Goal: Task Accomplishment & Management: Complete application form

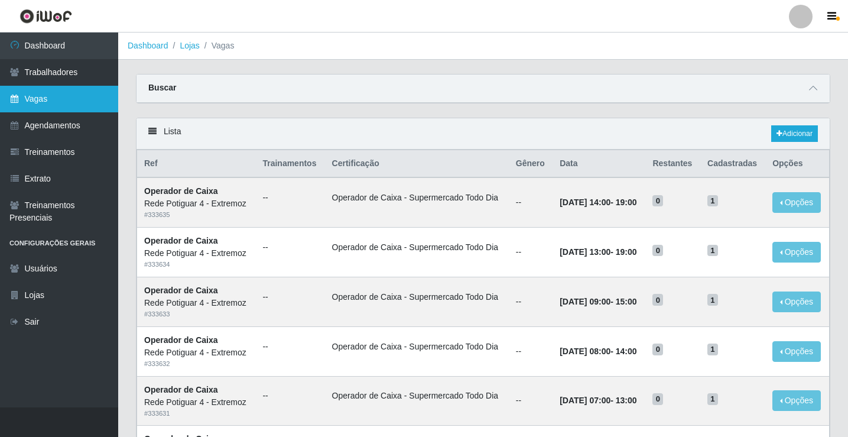
click at [81, 101] on link "Vagas" at bounding box center [59, 99] width 118 height 27
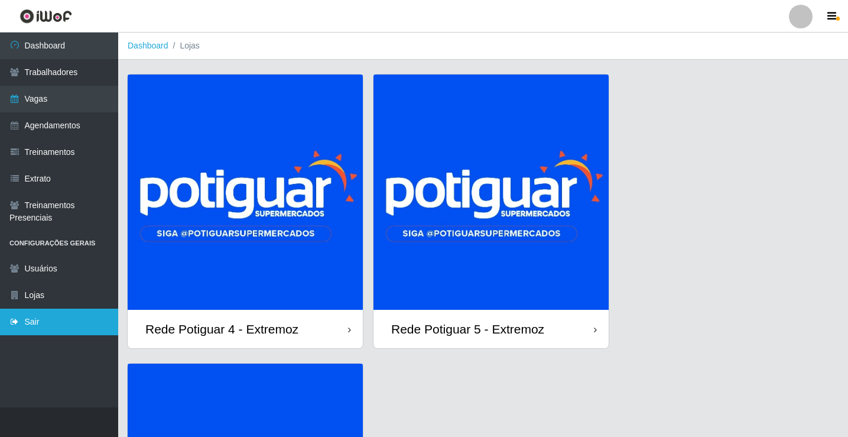
click at [50, 331] on link "Sair" at bounding box center [59, 321] width 118 height 27
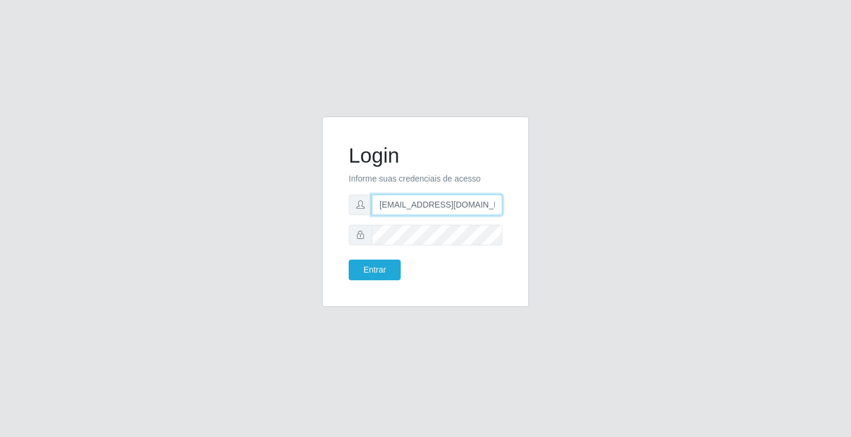
click at [415, 203] on input "[EMAIL_ADDRESS][DOMAIN_NAME]" at bounding box center [437, 204] width 131 height 21
type input "[EMAIL_ADDRESS][DOMAIN_NAME]"
click at [391, 273] on button "Entrar" at bounding box center [375, 269] width 52 height 21
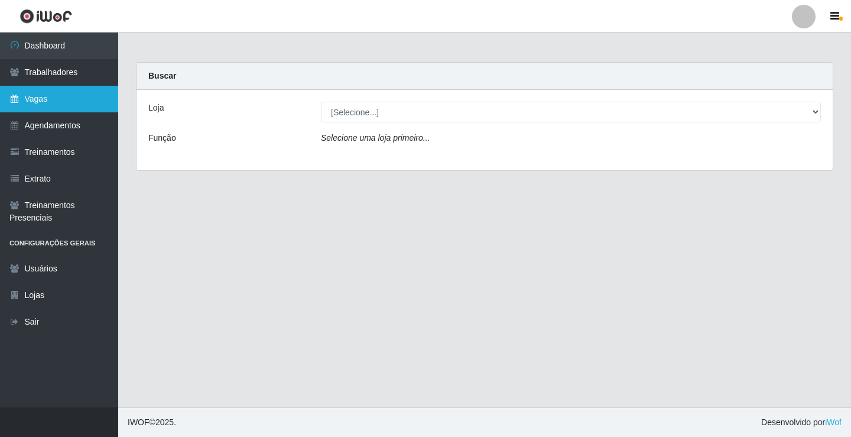
click at [61, 99] on link "Vagas" at bounding box center [59, 99] width 118 height 27
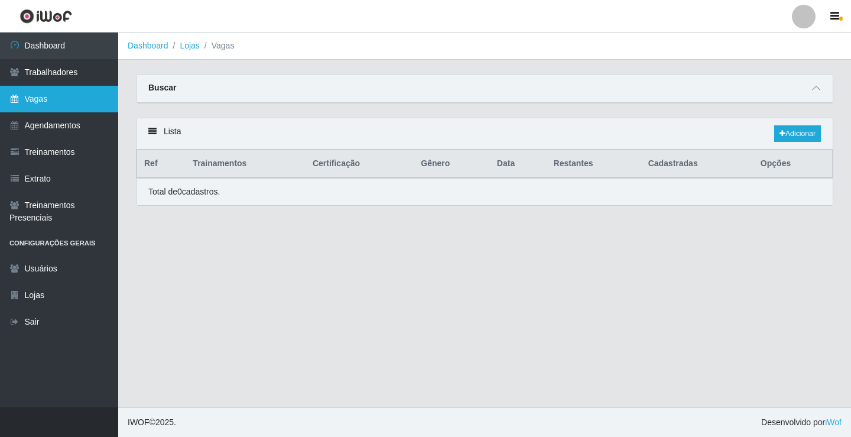
click at [89, 99] on link "Vagas" at bounding box center [59, 99] width 118 height 27
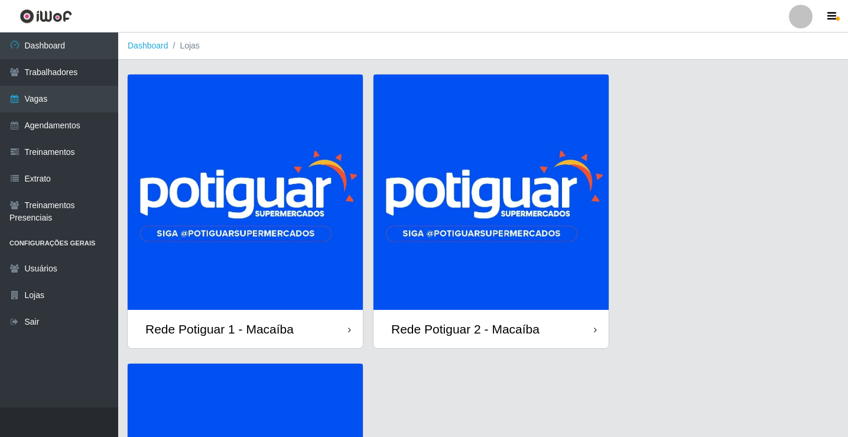
click at [505, 202] on img at bounding box center [490, 191] width 235 height 235
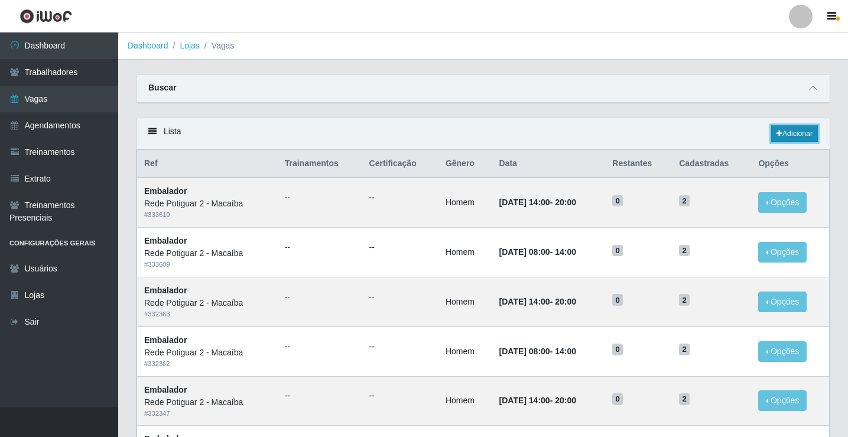
click at [802, 138] on link "Adicionar" at bounding box center [794, 133] width 47 height 17
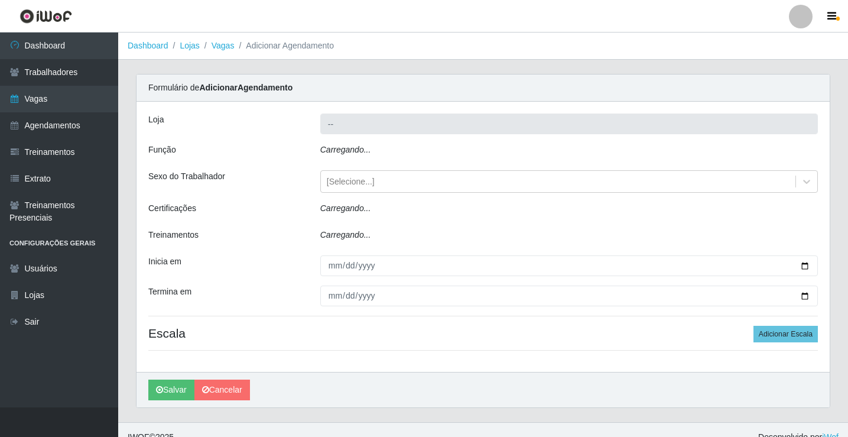
type input "Rede Potiguar 2 - Macaíba"
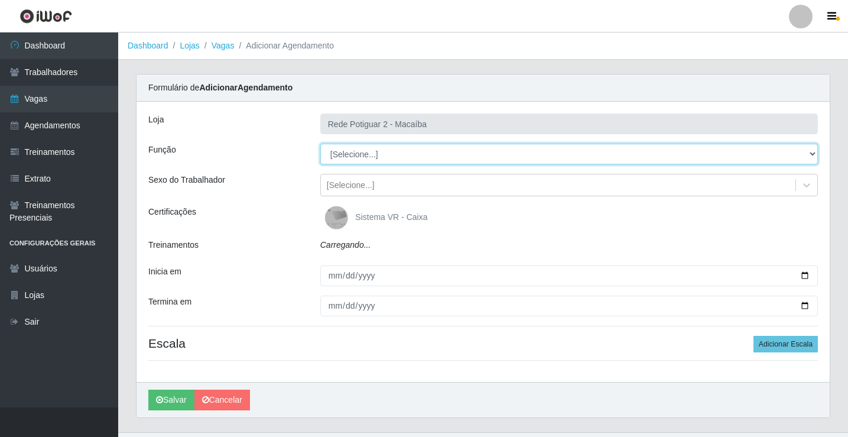
click at [369, 152] on select "[Selecione...] ASG ASG + ASG ++ Auxiliar de Estoque Balconista Embalador Reposi…" at bounding box center [569, 154] width 498 height 21
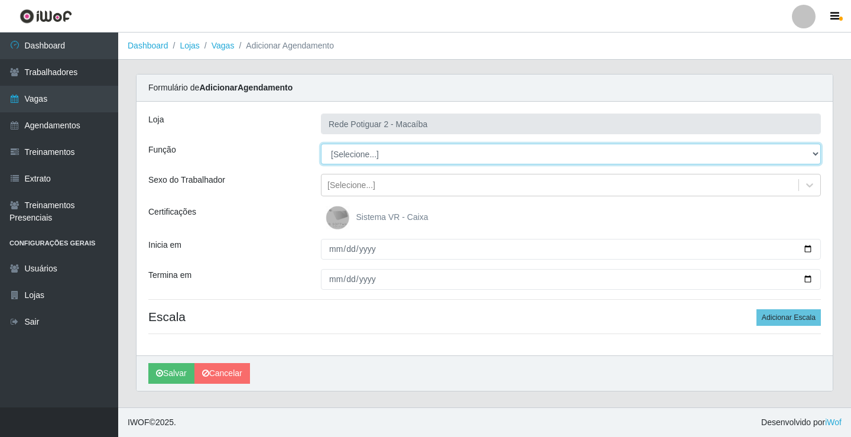
select select "1"
click at [321, 144] on select "[Selecione...] ASG ASG + ASG ++ Auxiliar de Estoque Balconista Embalador Reposi…" at bounding box center [571, 154] width 500 height 21
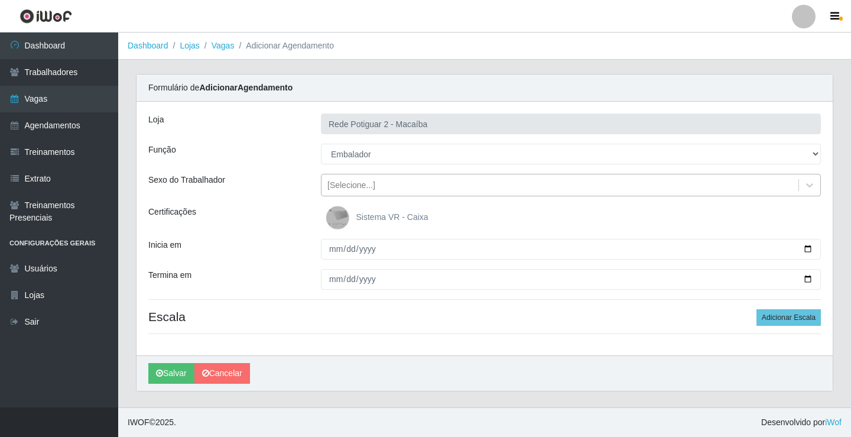
click at [363, 186] on div "[Selecione...]" at bounding box center [351, 185] width 48 height 12
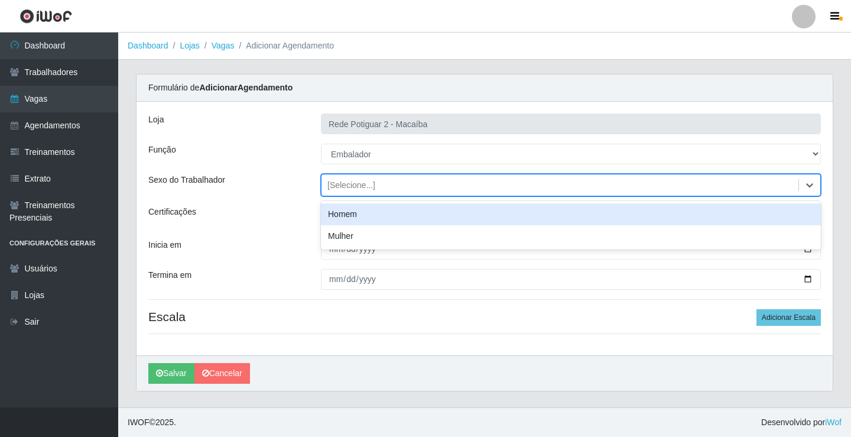
click at [363, 212] on div "Homem" at bounding box center [571, 214] width 500 height 22
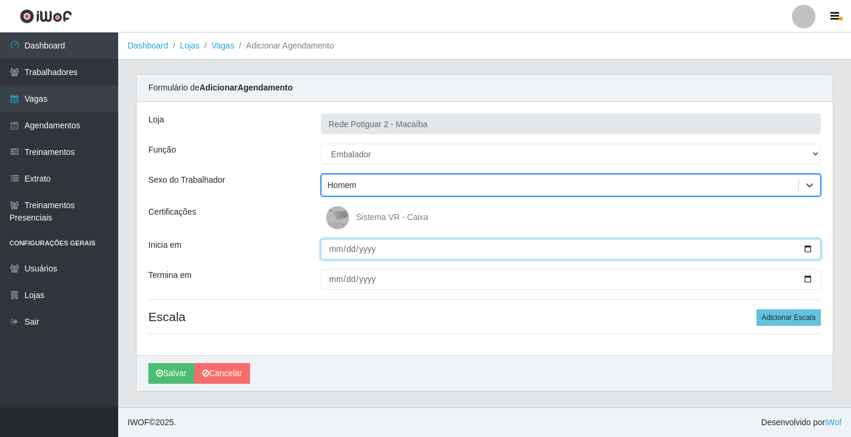
click at [333, 249] on input "Inicia em" at bounding box center [571, 249] width 500 height 21
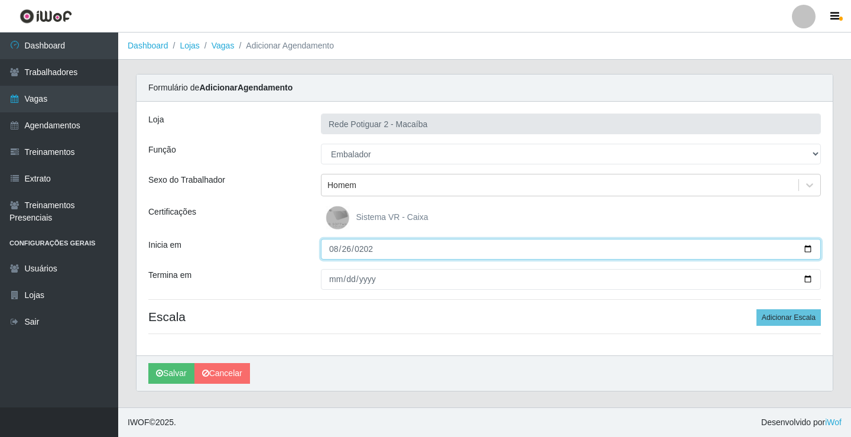
type input "2025-08-26"
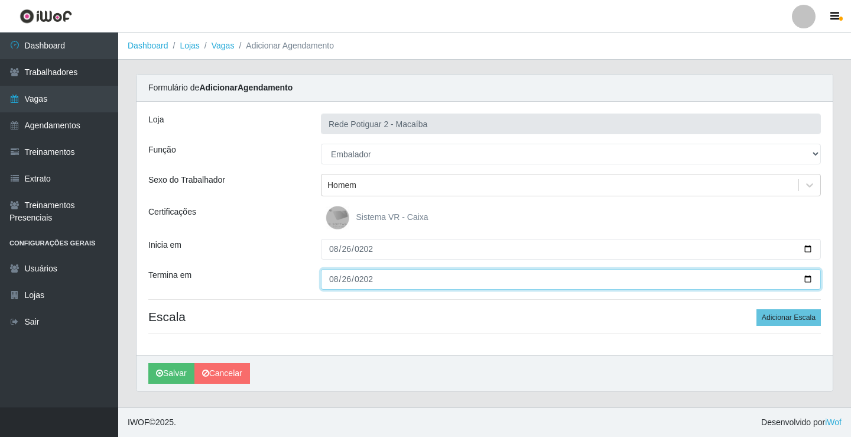
type input "2025-08-26"
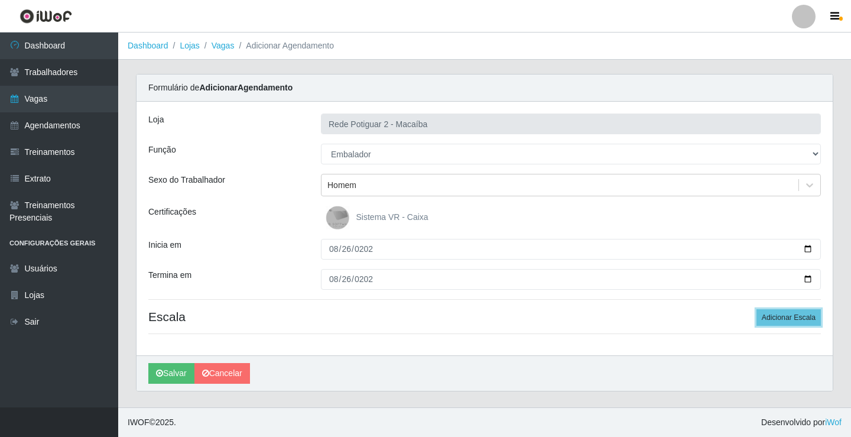
click at [756, 309] on button "Adicionar Escala" at bounding box center [788, 317] width 64 height 17
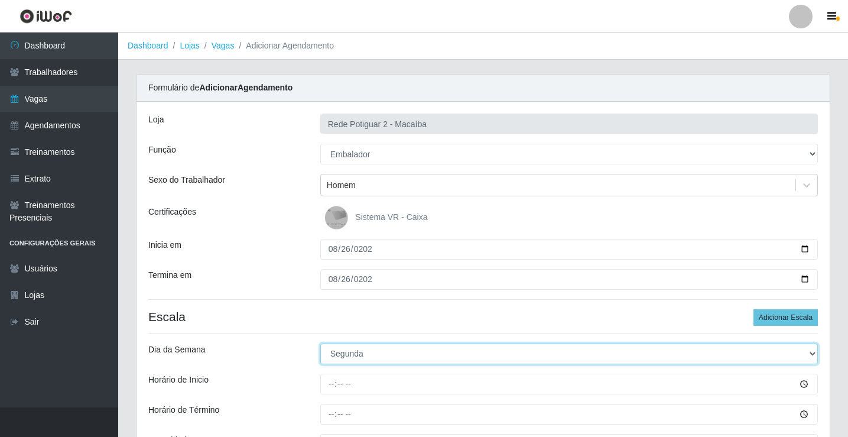
select select "2"
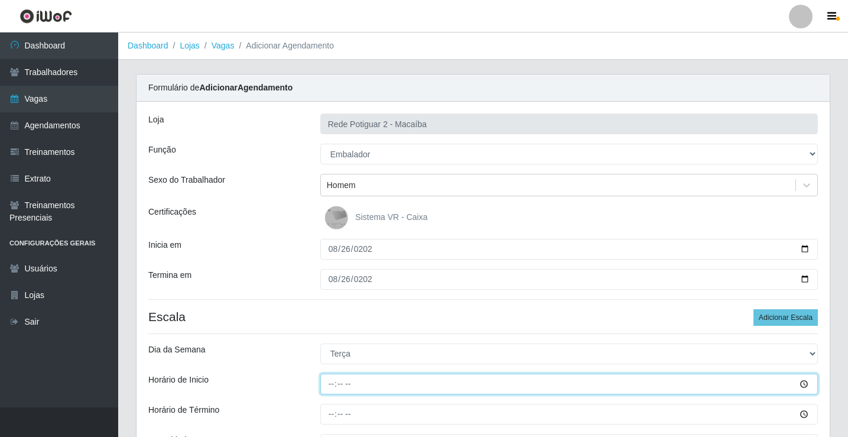
type input "14:00"
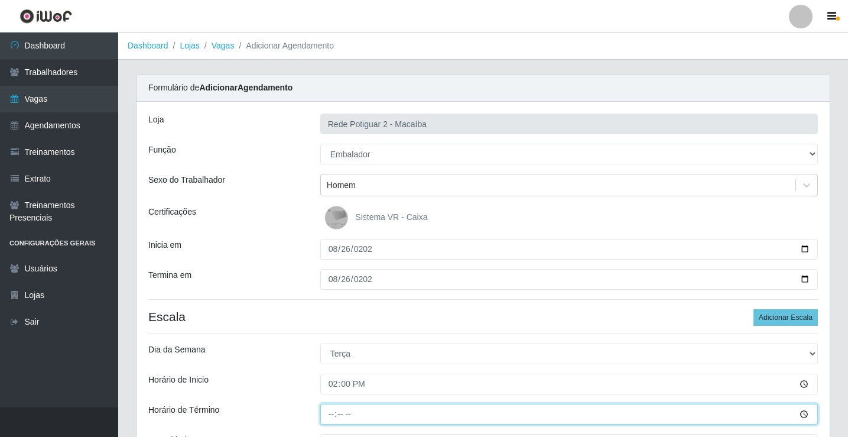
type input "20:00"
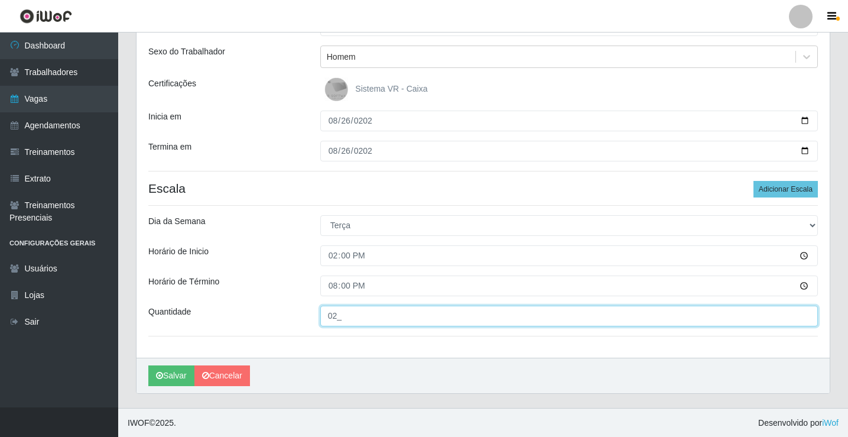
scroll to position [129, 0]
type input "02_"
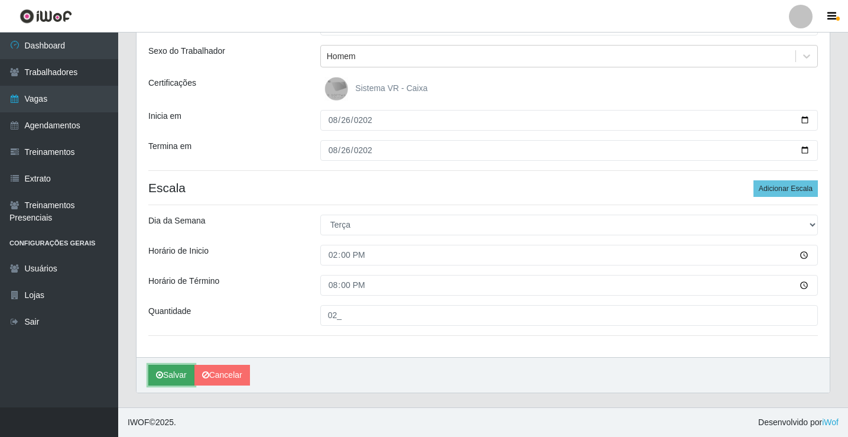
click at [171, 372] on button "Salvar" at bounding box center [171, 375] width 46 height 21
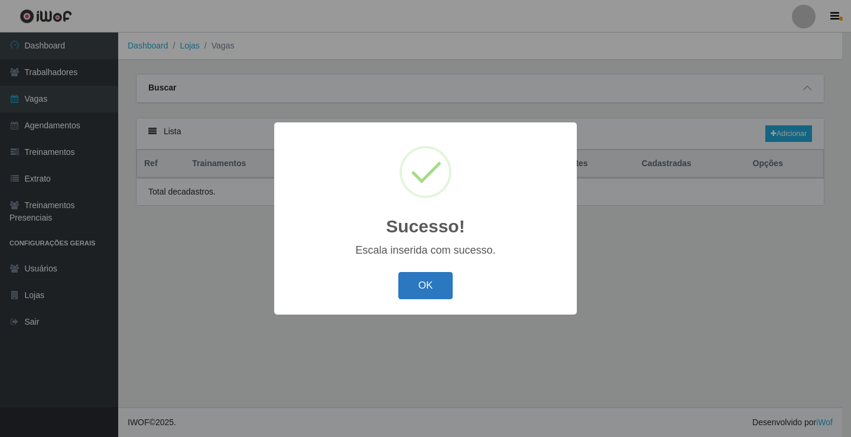
click at [421, 274] on button "OK" at bounding box center [425, 286] width 55 height 28
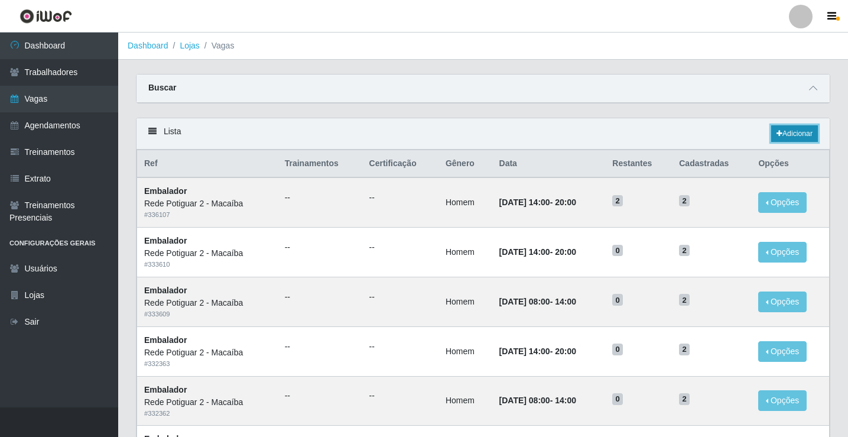
click at [798, 130] on link "Adicionar" at bounding box center [794, 133] width 47 height 17
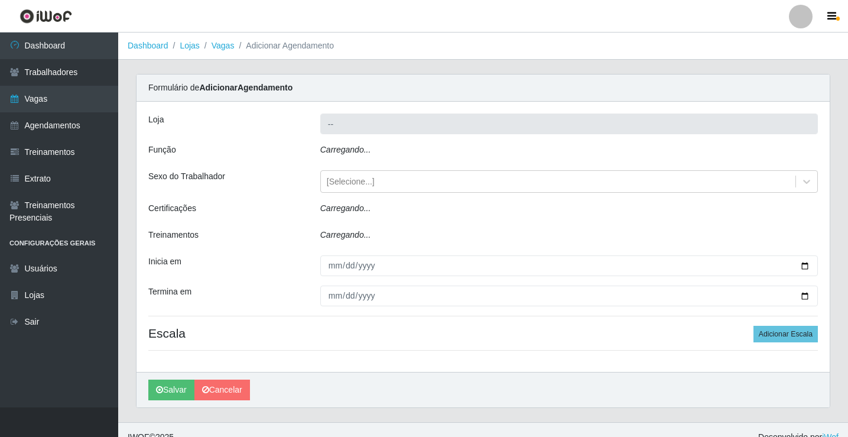
type input "Rede Potiguar 2 - Macaíba"
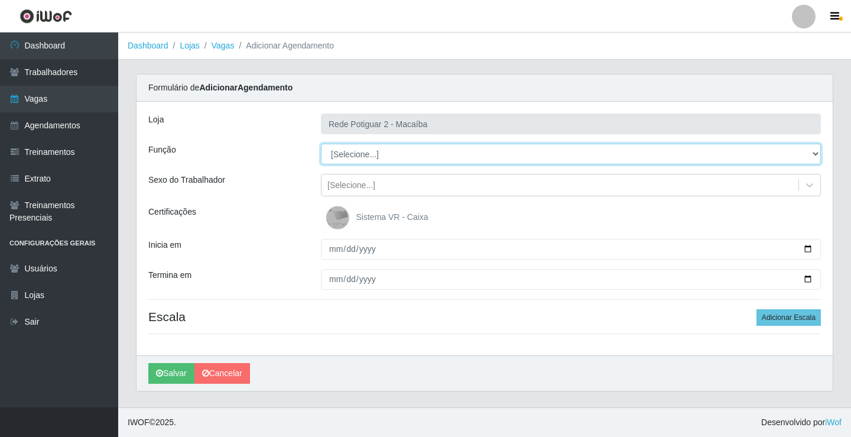
click at [342, 151] on select "[Selecione...] ASG ASG + ASG ++ Auxiliar de Estoque Balconista Embalador Reposi…" at bounding box center [571, 154] width 500 height 21
select select "1"
click at [321, 144] on select "[Selecione...] ASG ASG + ASG ++ Auxiliar de Estoque Balconista Embalador Reposi…" at bounding box center [571, 154] width 500 height 21
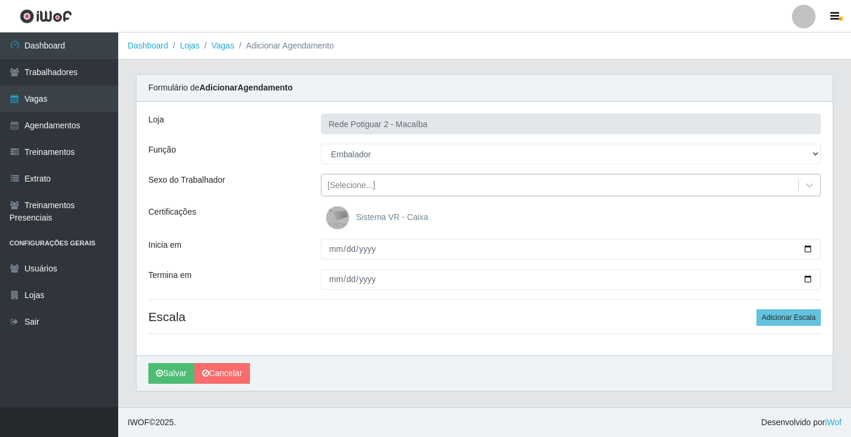
click at [378, 190] on div "[Selecione...]" at bounding box center [559, 184] width 477 height 19
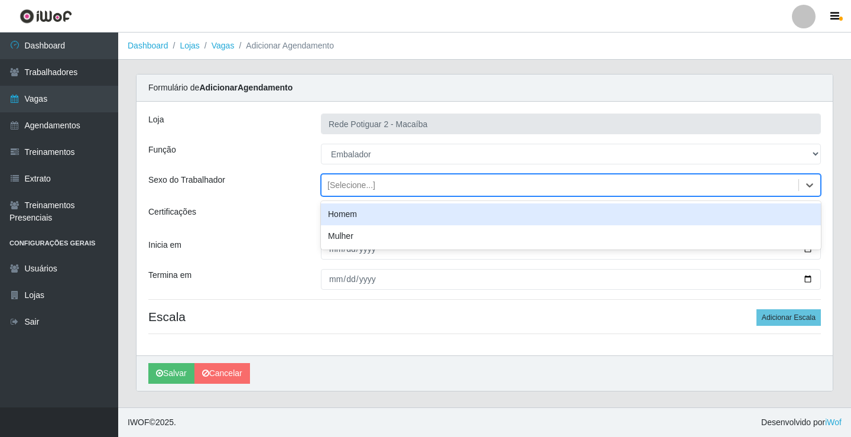
click at [379, 213] on div "Homem" at bounding box center [571, 214] width 500 height 22
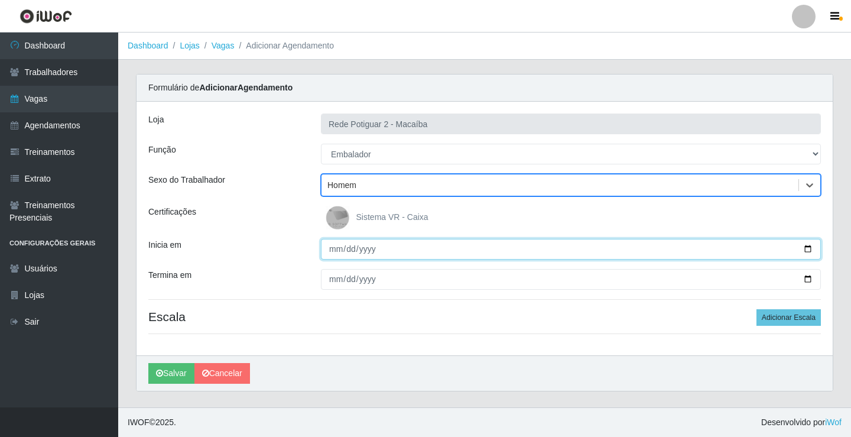
click at [335, 254] on input "Inicia em" at bounding box center [571, 249] width 500 height 21
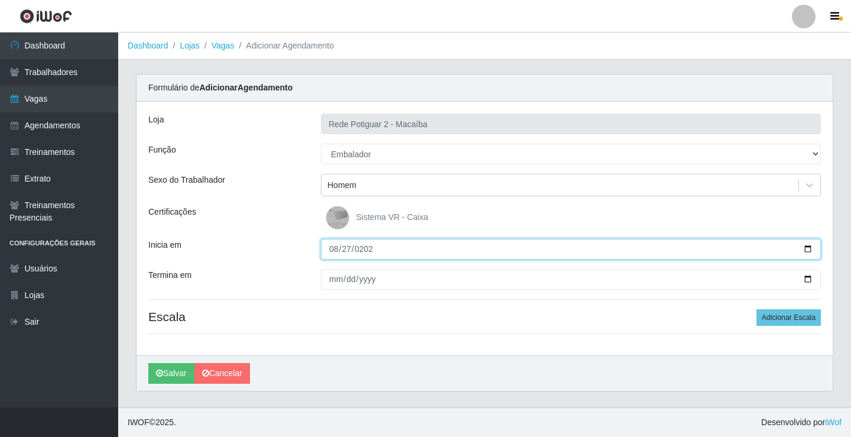
type input "2025-08-27"
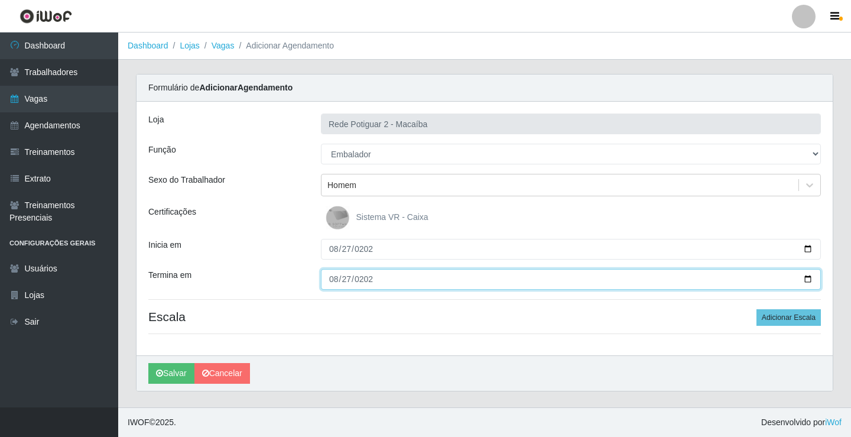
type input "2025-08-27"
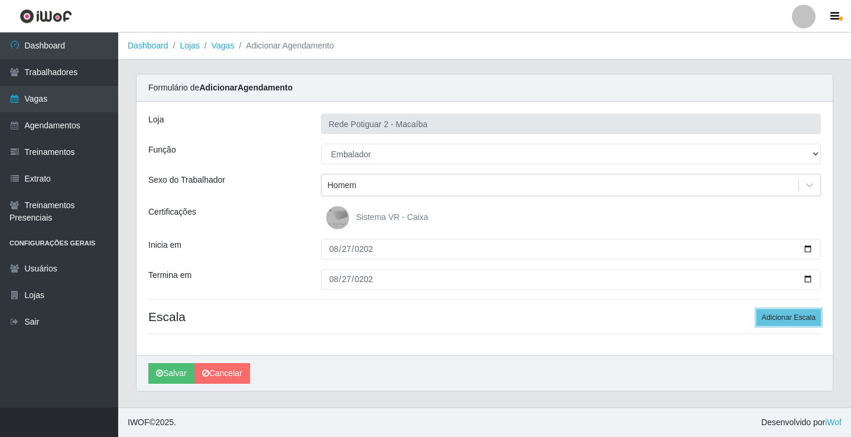
click at [756, 309] on button "Adicionar Escala" at bounding box center [788, 317] width 64 height 17
click at [753, 309] on button "Adicionar Escala" at bounding box center [785, 317] width 64 height 17
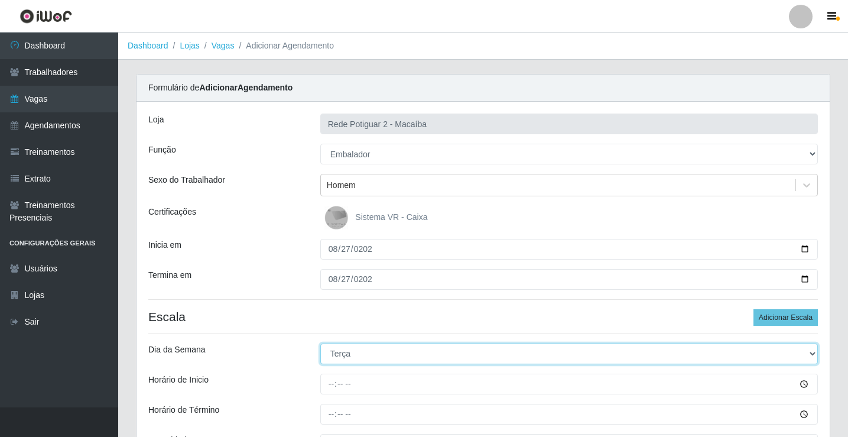
select select "3"
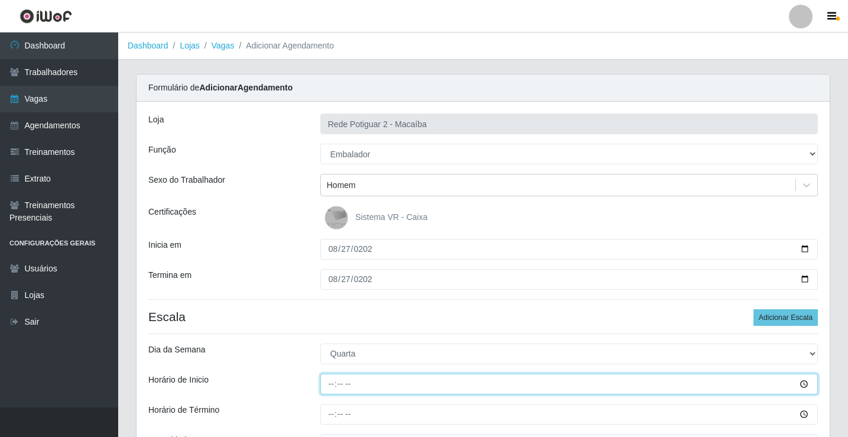
type input "08:00"
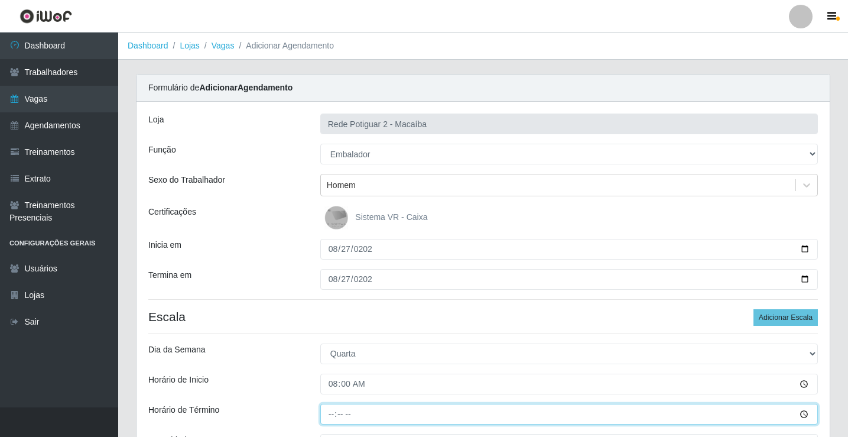
type input "14:00"
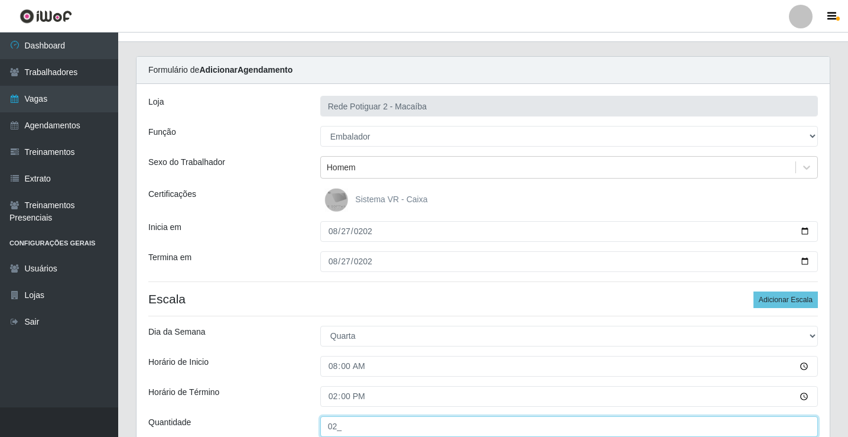
type input "02_"
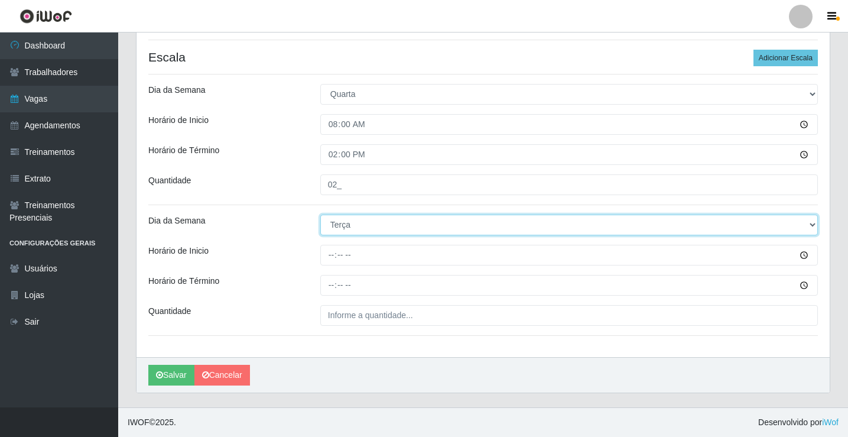
select select "3"
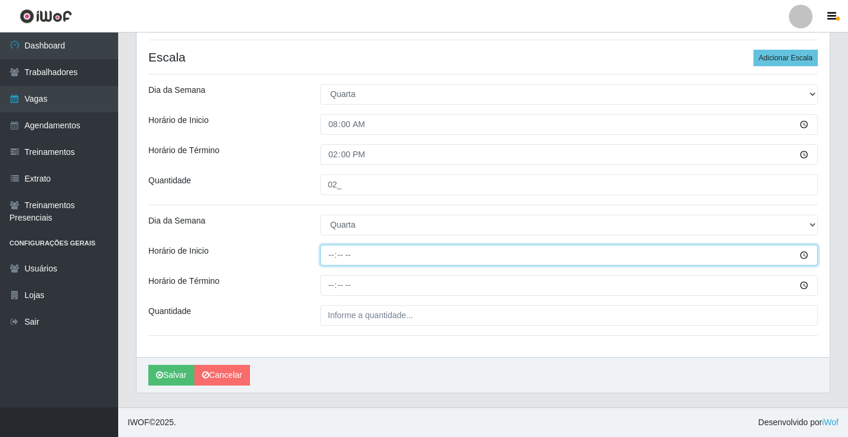
type input "14:00"
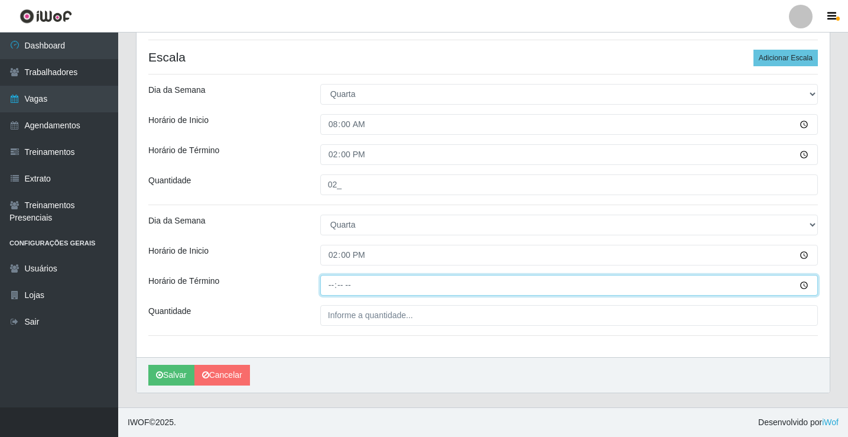
type input "20:00"
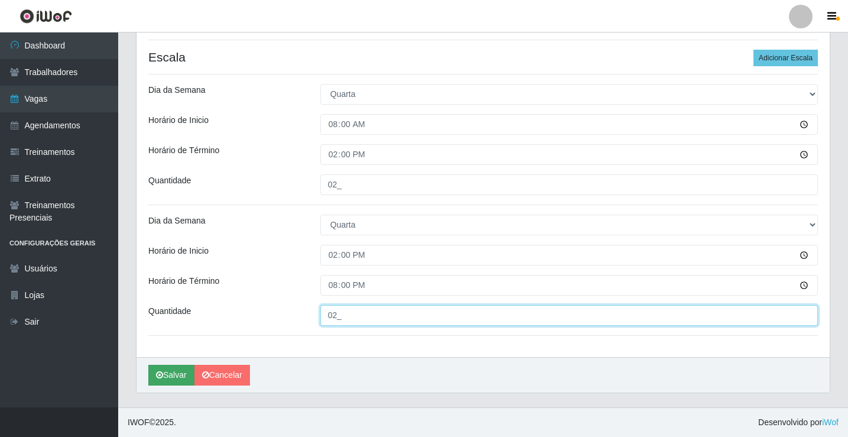
type input "02_"
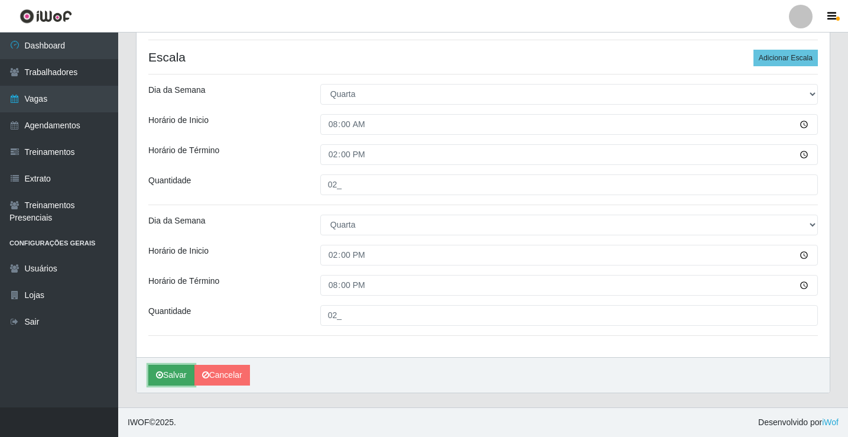
click at [166, 379] on button "Salvar" at bounding box center [171, 375] width 46 height 21
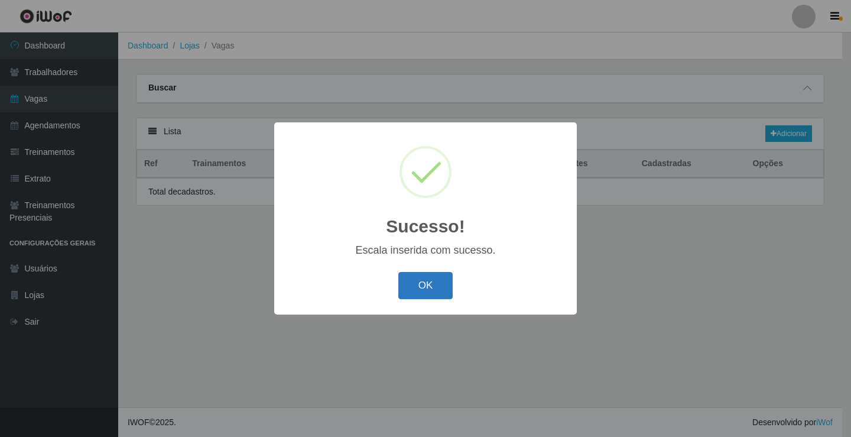
click at [412, 284] on button "OK" at bounding box center [425, 286] width 55 height 28
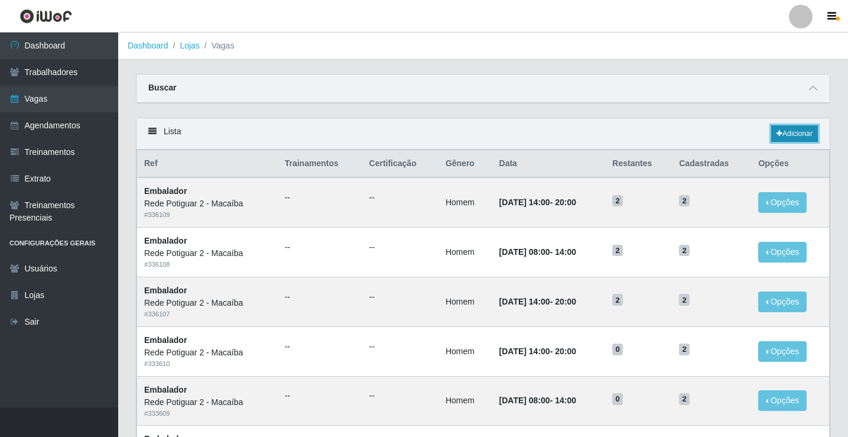
click at [802, 135] on link "Adicionar" at bounding box center [794, 133] width 47 height 17
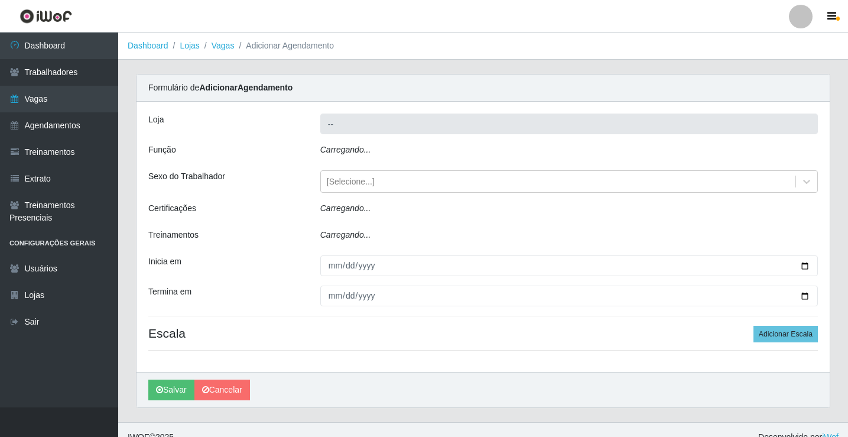
type input "Rede Potiguar 2 - Macaíba"
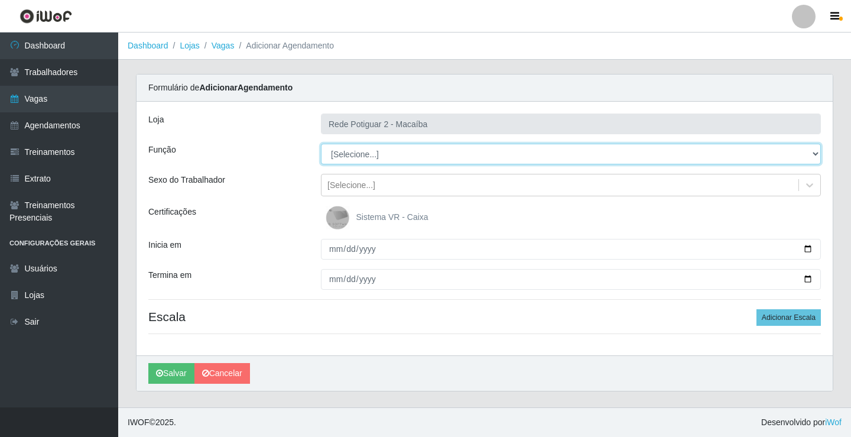
click at [360, 158] on select "[Selecione...] ASG ASG + ASG ++ Auxiliar de Estoque Balconista Embalador Reposi…" at bounding box center [571, 154] width 500 height 21
select select "1"
click at [321, 144] on select "[Selecione...] ASG ASG + ASG ++ Auxiliar de Estoque Balconista Embalador Reposi…" at bounding box center [571, 154] width 500 height 21
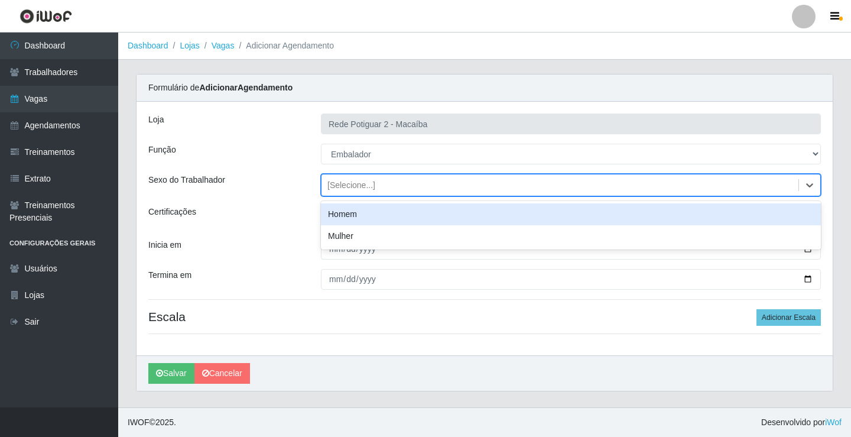
click at [376, 190] on div "[Selecione...]" at bounding box center [559, 184] width 477 height 19
click at [362, 206] on div "Homem" at bounding box center [571, 214] width 500 height 22
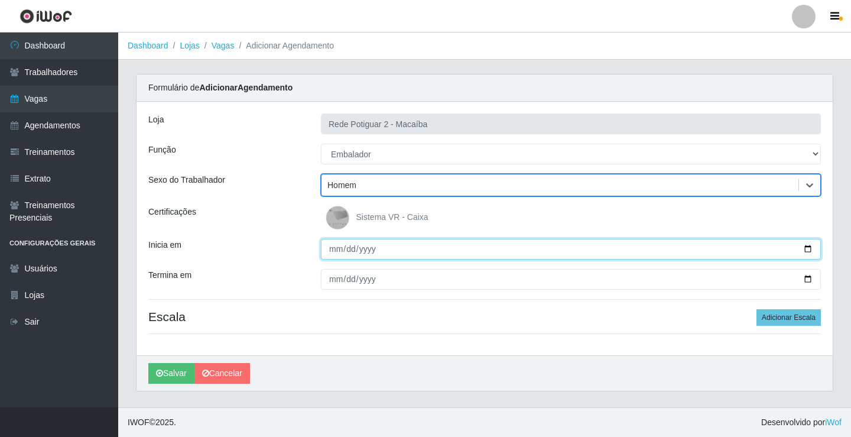
click at [327, 250] on input "Inicia em" at bounding box center [571, 249] width 500 height 21
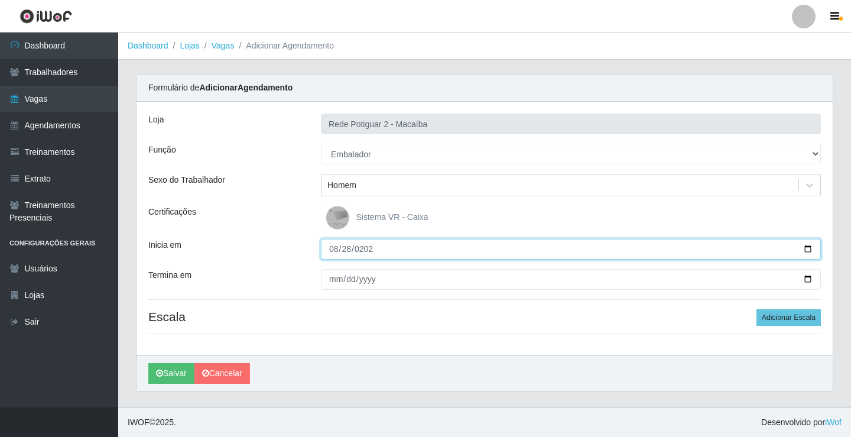
type input "2025-08-28"
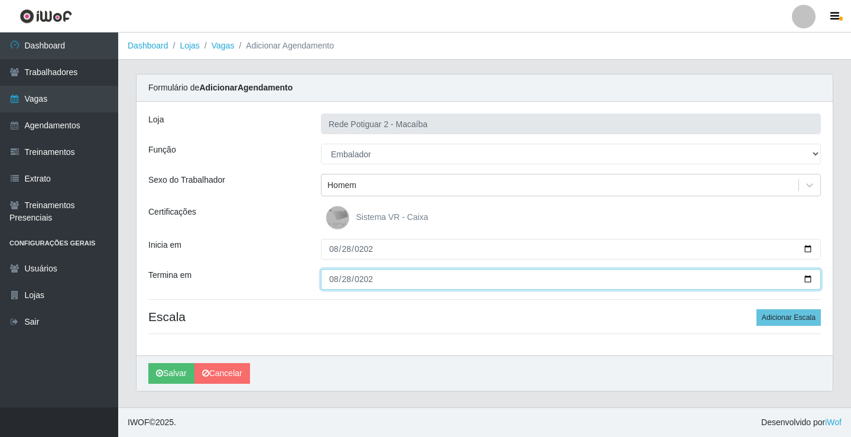
type input "2025-08-28"
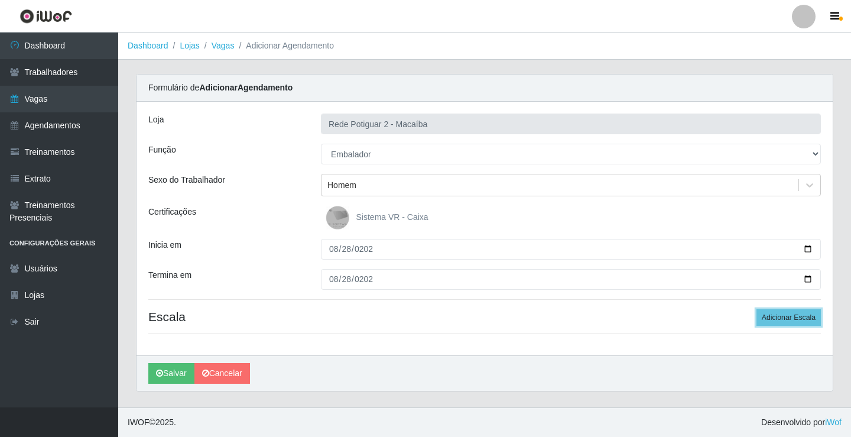
click at [756, 309] on button "Adicionar Escala" at bounding box center [788, 317] width 64 height 17
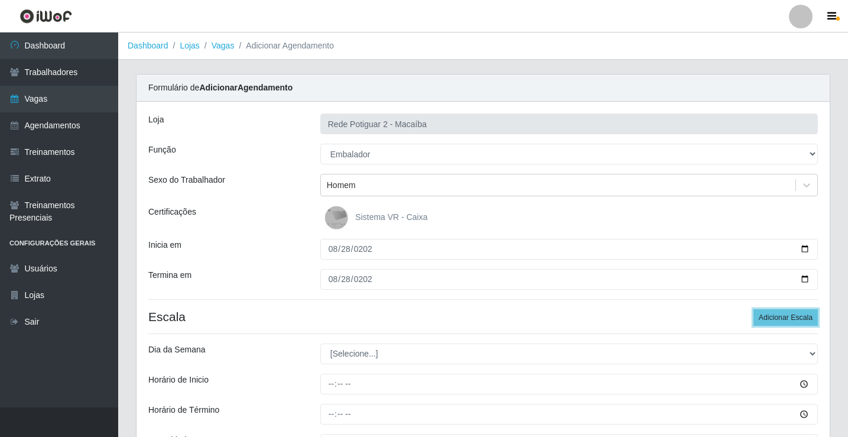
click at [753, 309] on button "Adicionar Escala" at bounding box center [785, 317] width 64 height 17
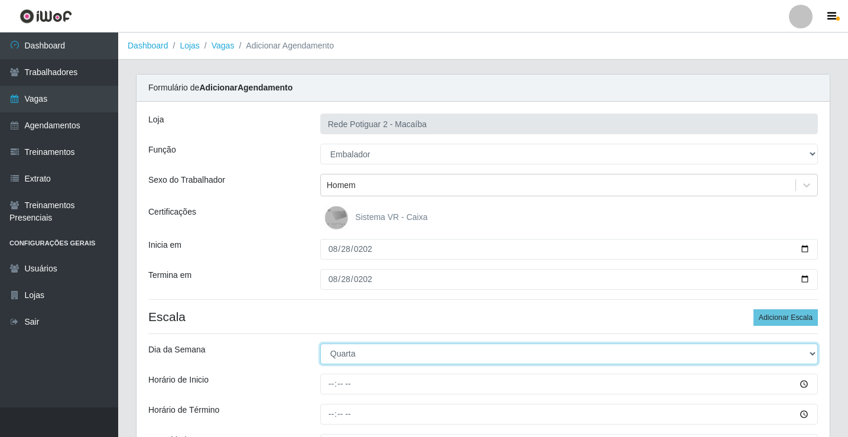
select select "4"
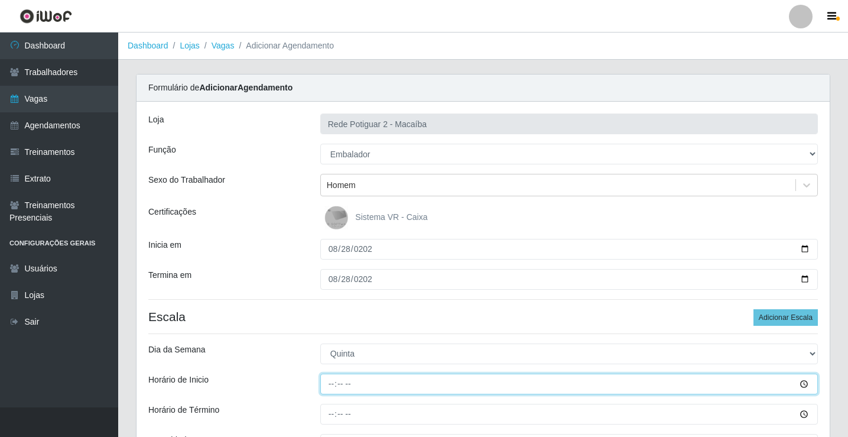
type input "08:00"
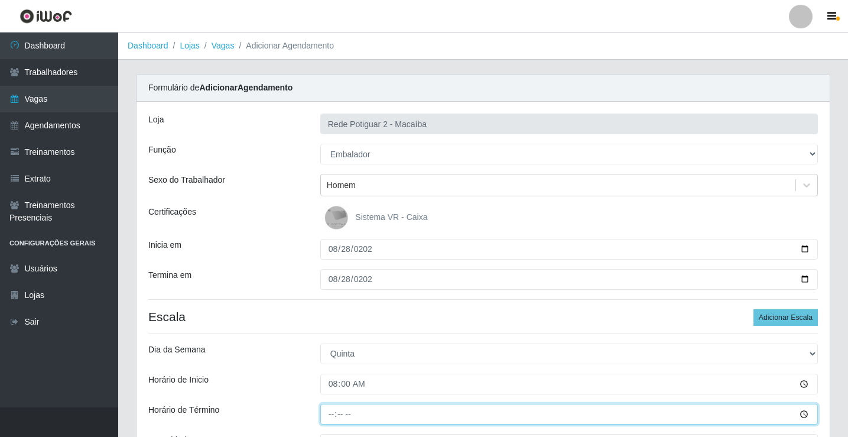
type input "14:00"
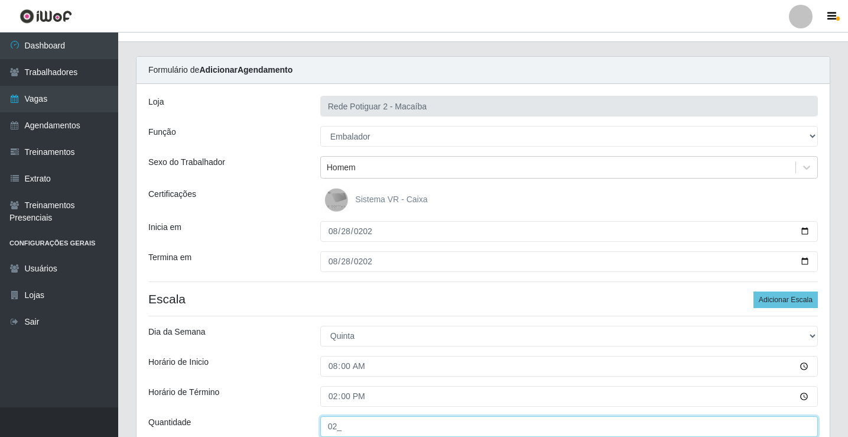
type input "02_"
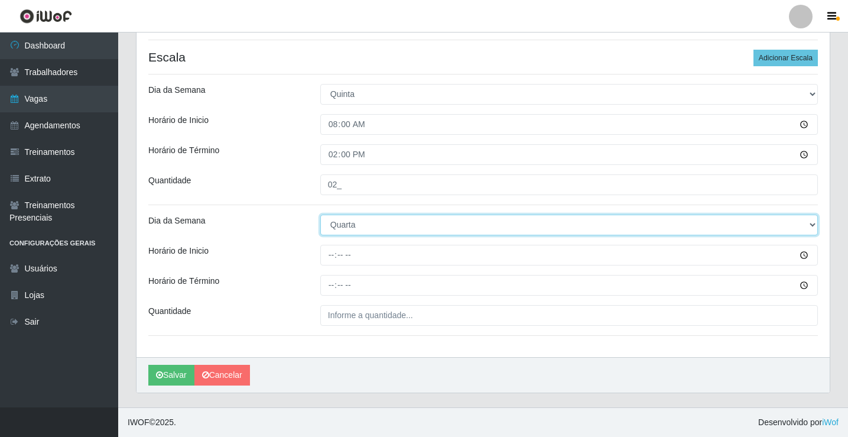
select select "4"
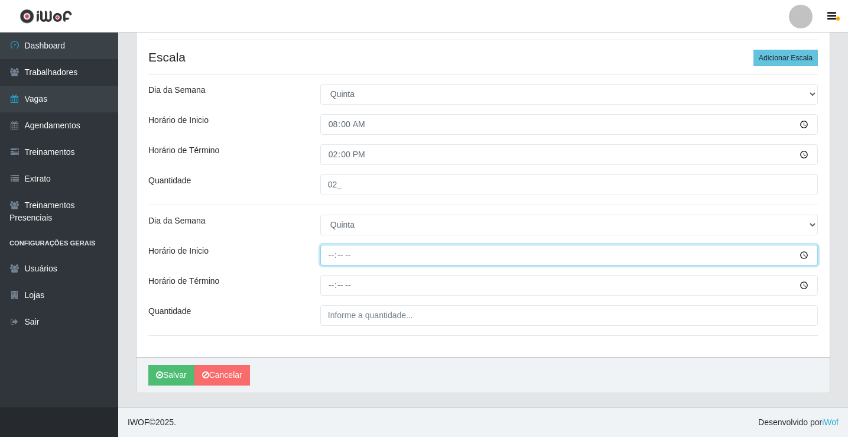
type input "14:00"
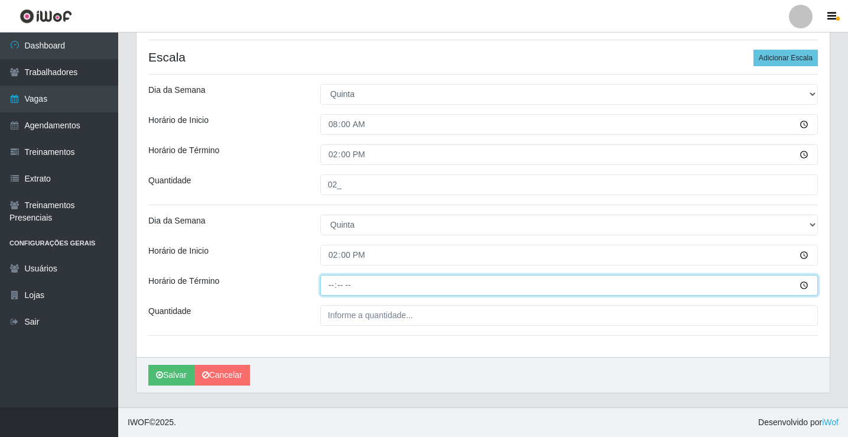
type input "20:00"
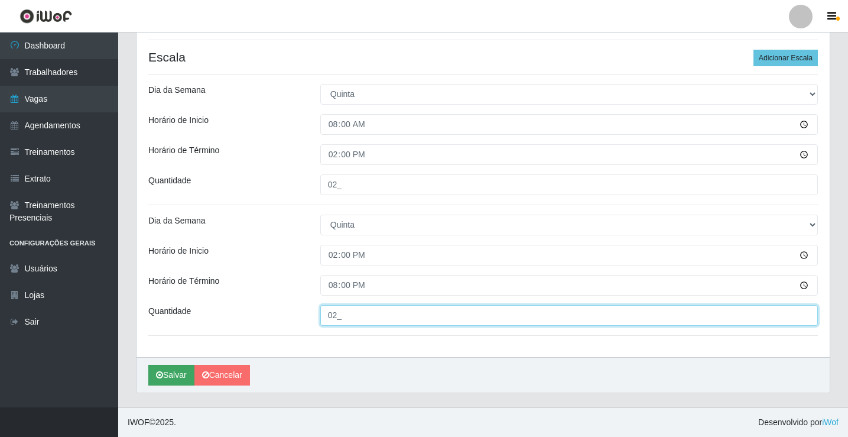
type input "02_"
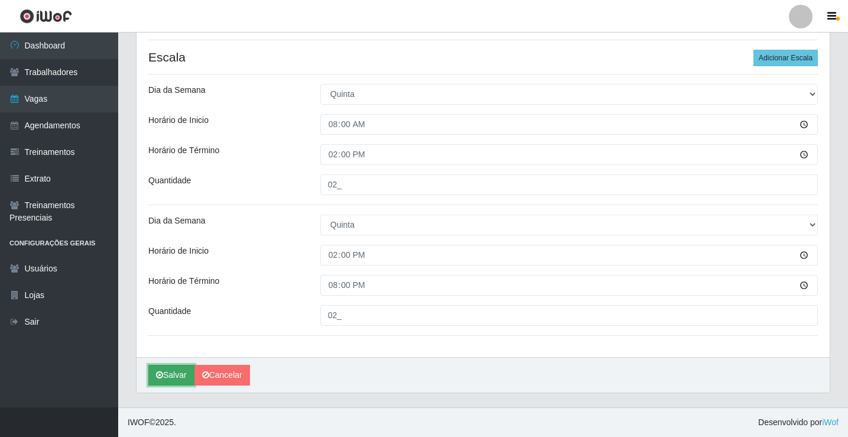
click at [155, 378] on button "Salvar" at bounding box center [171, 375] width 46 height 21
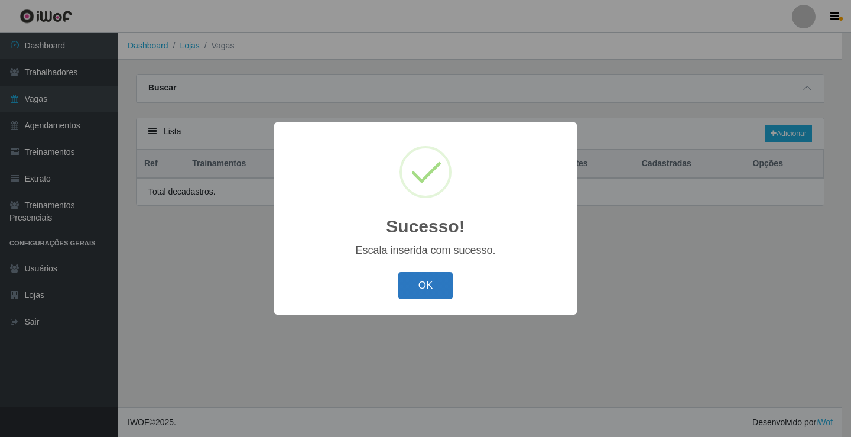
click at [409, 290] on button "OK" at bounding box center [425, 286] width 55 height 28
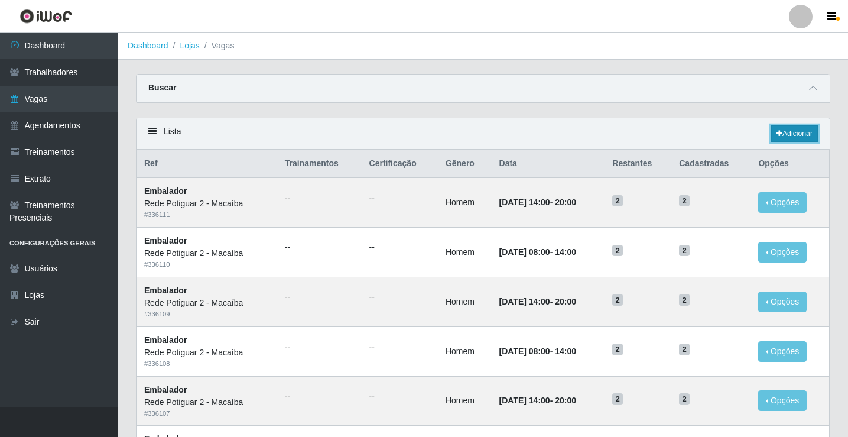
click at [798, 129] on link "Adicionar" at bounding box center [794, 133] width 47 height 17
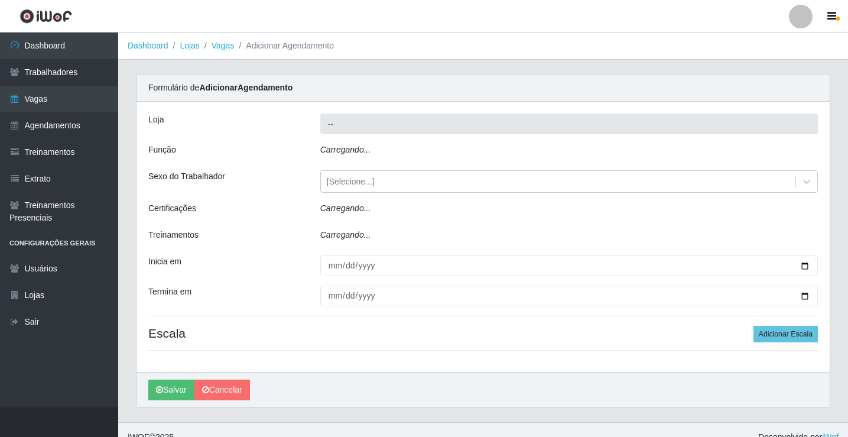
type input "Rede Potiguar 2 - Macaíba"
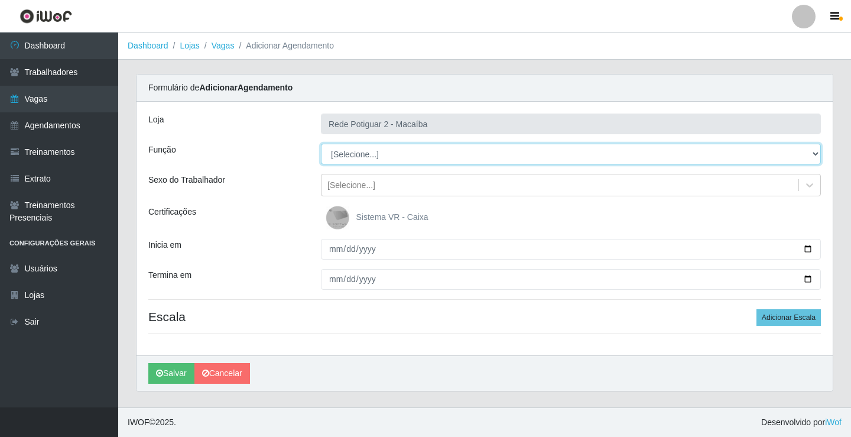
click at [356, 154] on select "[Selecione...] ASG ASG + ASG ++ Auxiliar de Estoque Balconista Embalador Reposi…" at bounding box center [571, 154] width 500 height 21
select select "1"
click at [321, 144] on select "[Selecione...] ASG ASG + ASG ++ Auxiliar de Estoque Balconista Embalador Reposi…" at bounding box center [571, 154] width 500 height 21
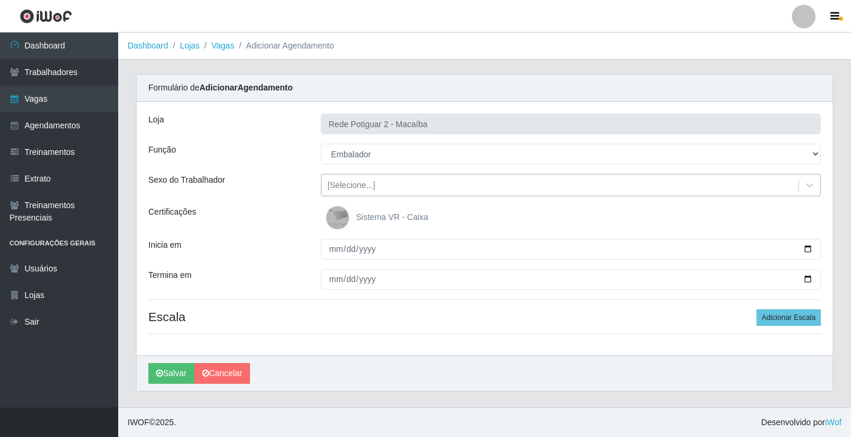
click at [368, 187] on div "[Selecione...]" at bounding box center [351, 185] width 48 height 12
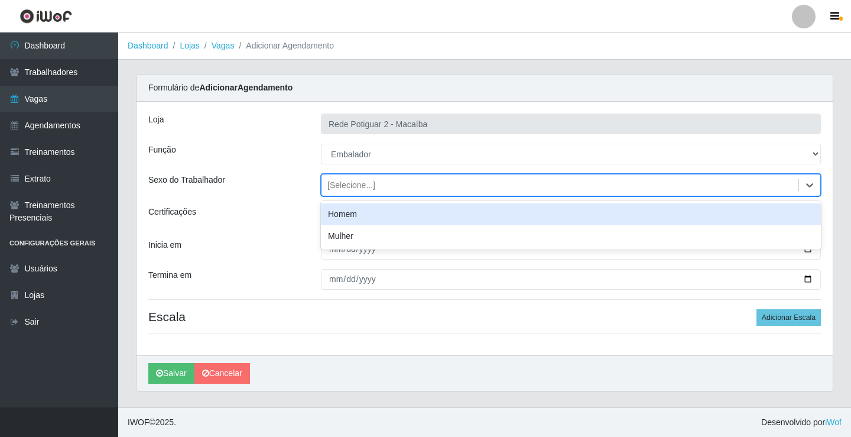
click at [344, 212] on div "Homem" at bounding box center [571, 214] width 500 height 22
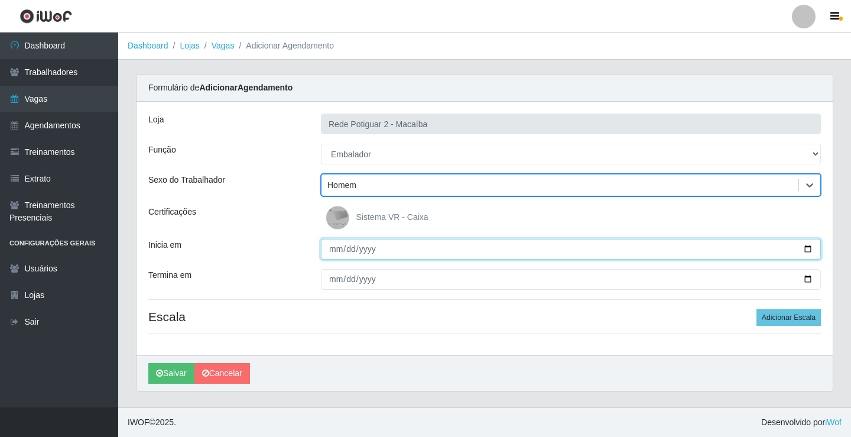
click at [339, 249] on input "Inicia em" at bounding box center [571, 249] width 500 height 21
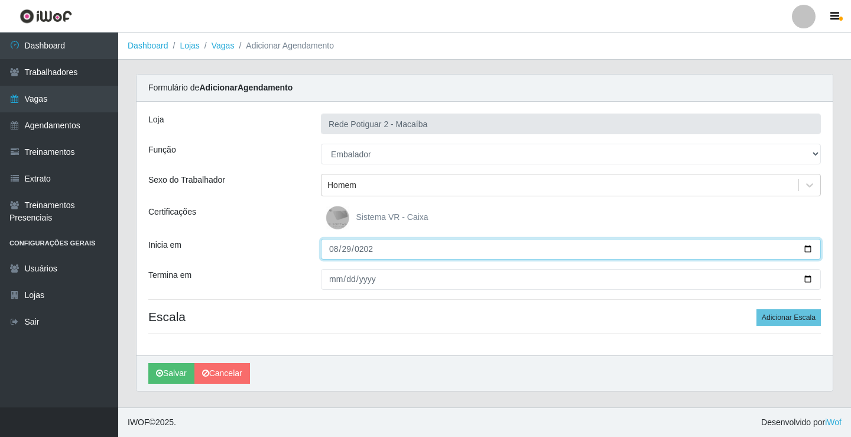
type input "2025-08-29"
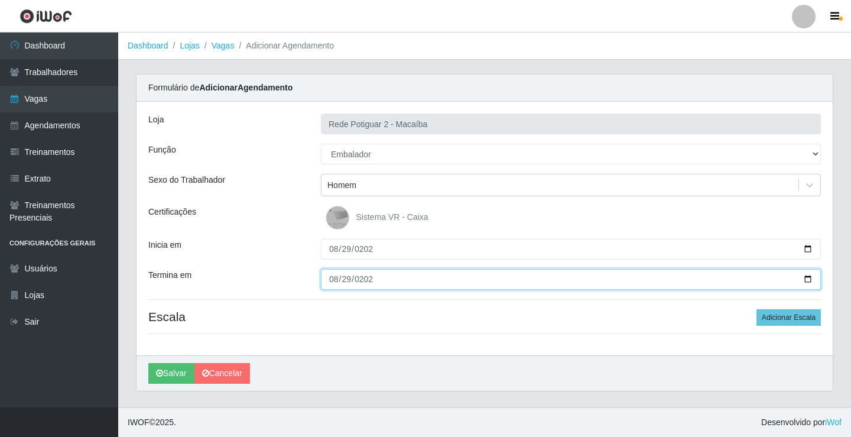
type input "2025-08-29"
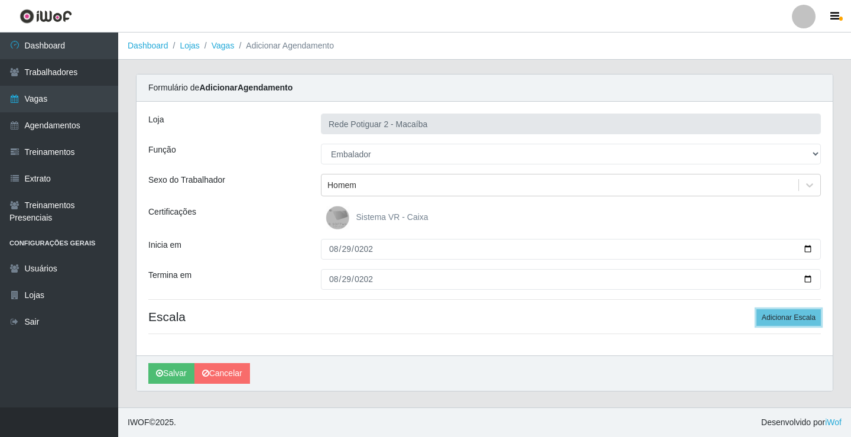
click at [756, 309] on button "Adicionar Escala" at bounding box center [788, 317] width 64 height 17
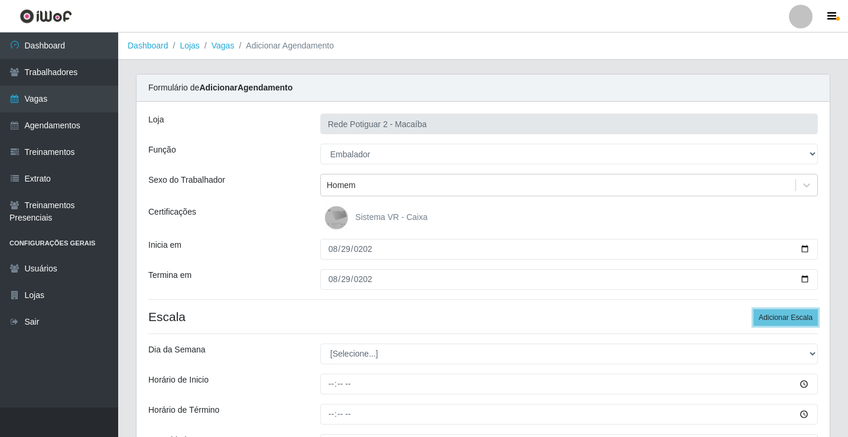
click at [753, 309] on button "Adicionar Escala" at bounding box center [785, 317] width 64 height 17
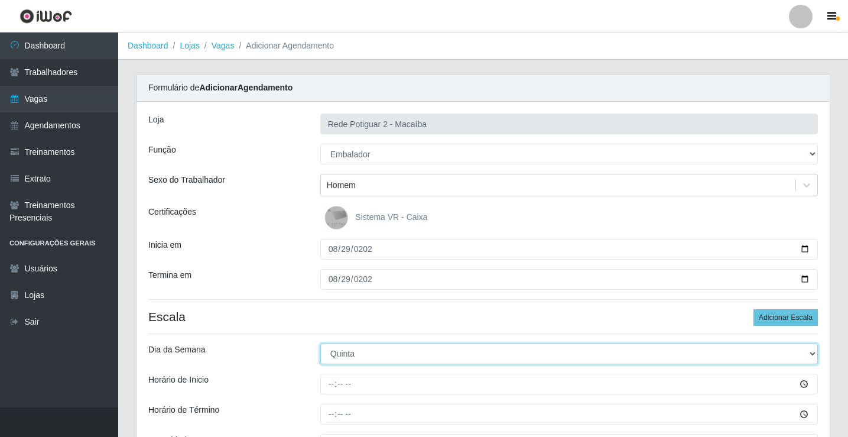
select select "5"
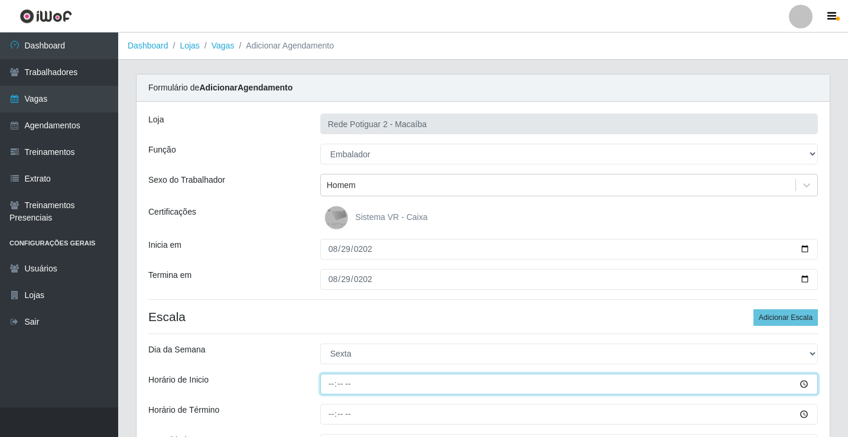
type input "08:00"
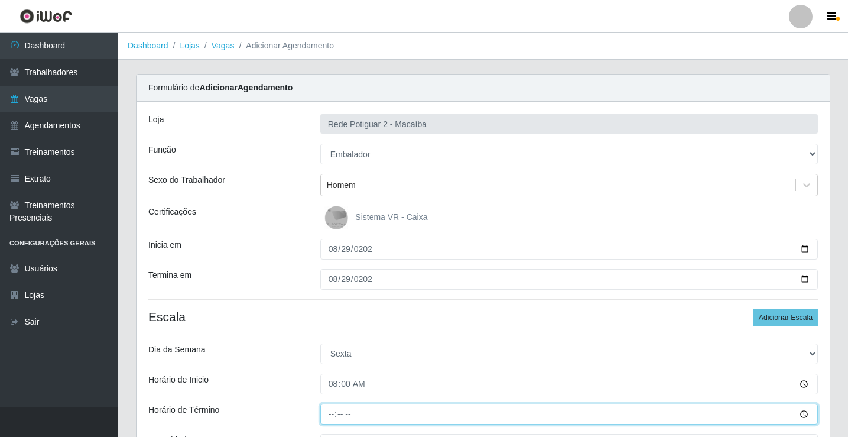
type input "14:00"
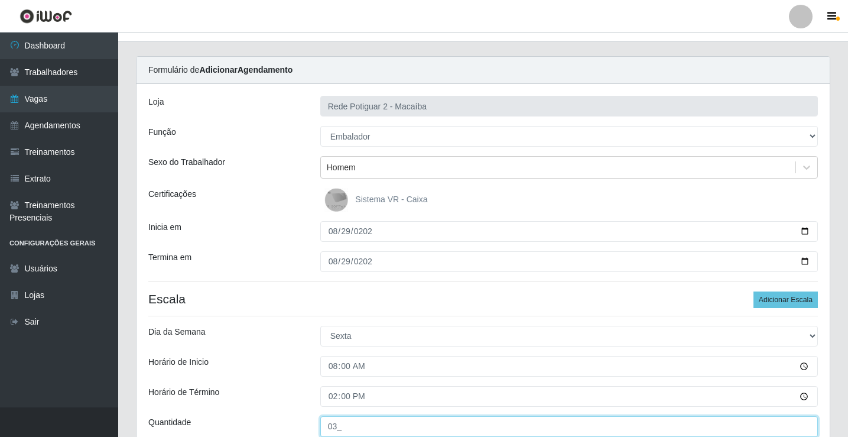
type input "03_"
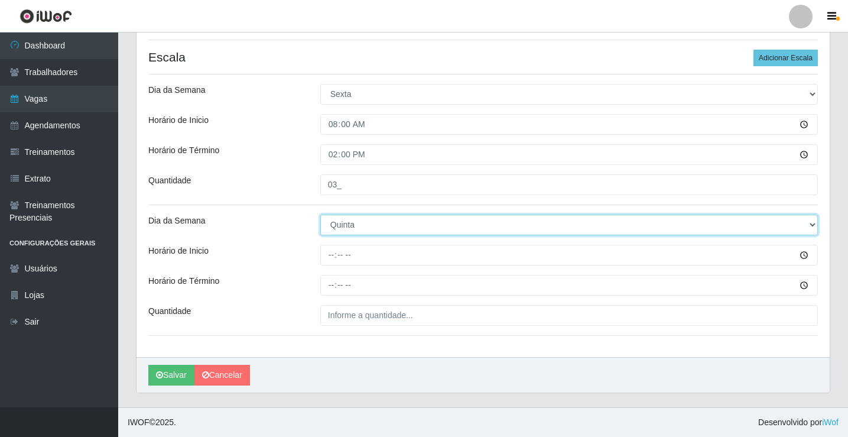
select select "5"
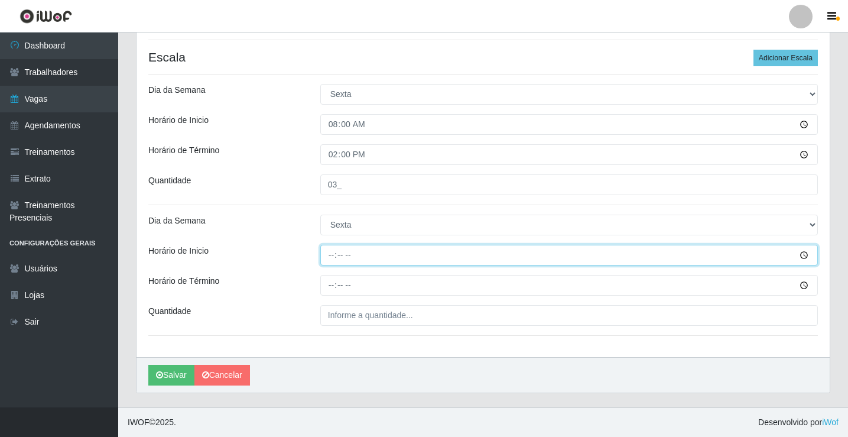
type input "14:00"
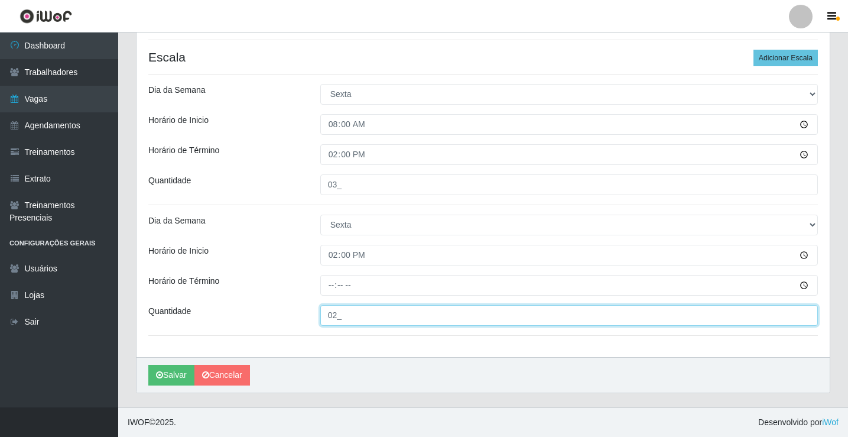
type input "02_"
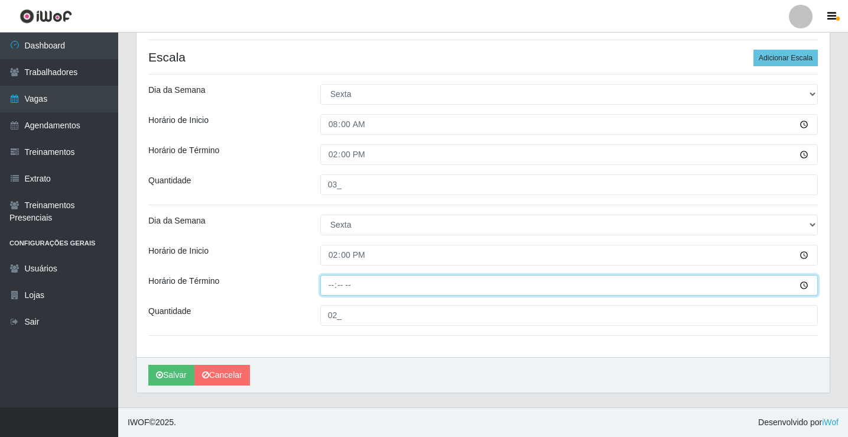
click at [343, 285] on input "Horário de Término" at bounding box center [569, 285] width 498 height 21
type input "20:00"
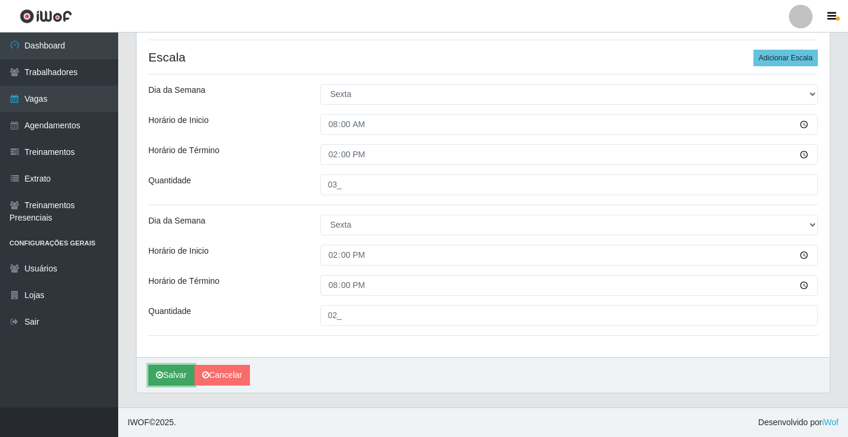
click at [164, 369] on button "Salvar" at bounding box center [171, 375] width 46 height 21
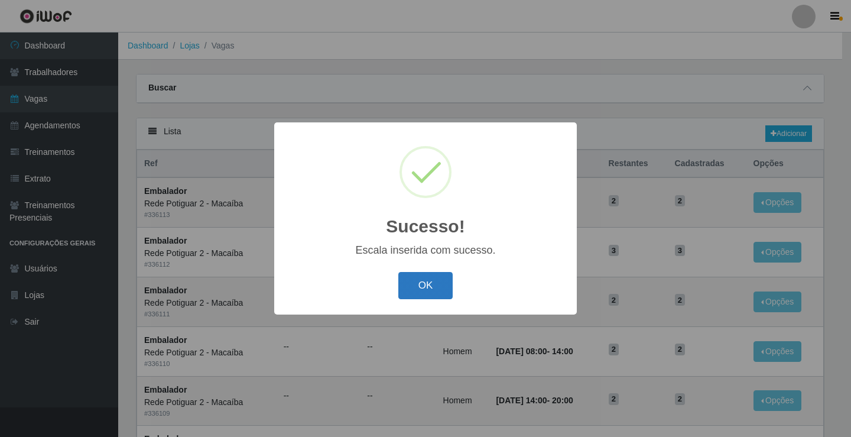
click at [442, 282] on button "OK" at bounding box center [425, 286] width 55 height 28
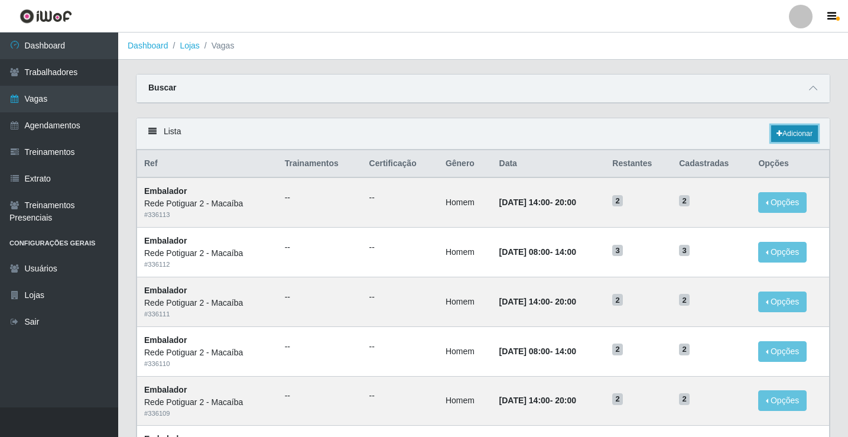
click at [791, 129] on link "Adicionar" at bounding box center [794, 133] width 47 height 17
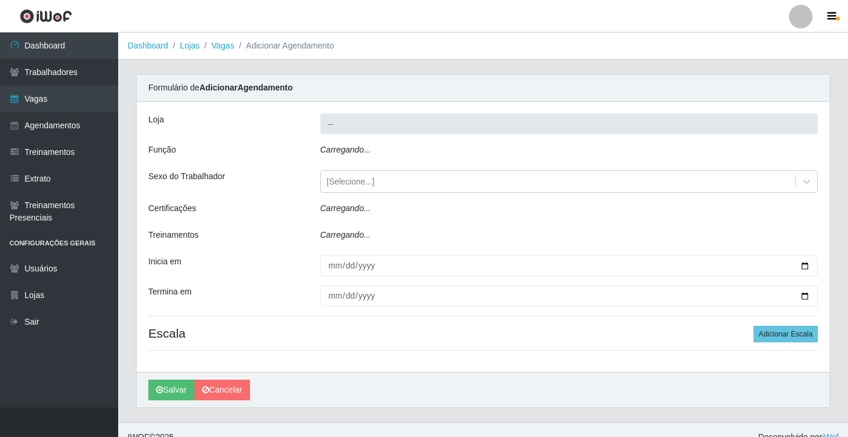
type input "Rede Potiguar 2 - Macaíba"
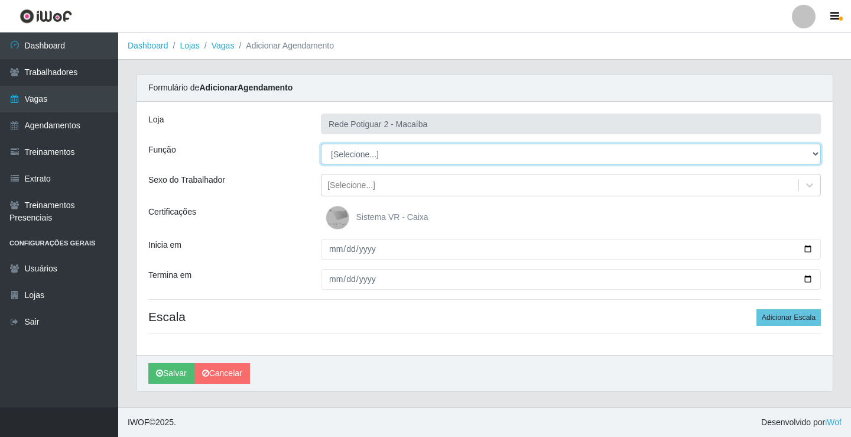
click at [348, 152] on select "[Selecione...] ASG ASG + ASG ++ Auxiliar de Estoque Balconista Embalador Reposi…" at bounding box center [571, 154] width 500 height 21
select select "1"
click at [321, 144] on select "[Selecione...] ASG ASG + ASG ++ Auxiliar de Estoque Balconista Embalador Reposi…" at bounding box center [571, 154] width 500 height 21
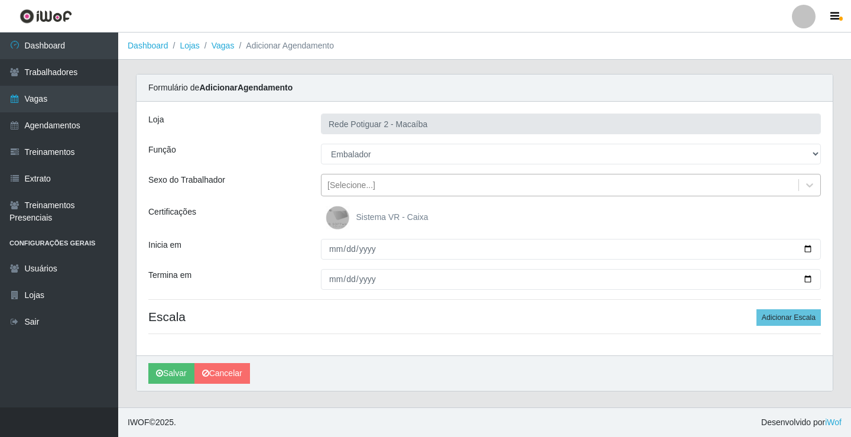
click at [369, 185] on div "[Selecione...]" at bounding box center [351, 185] width 48 height 12
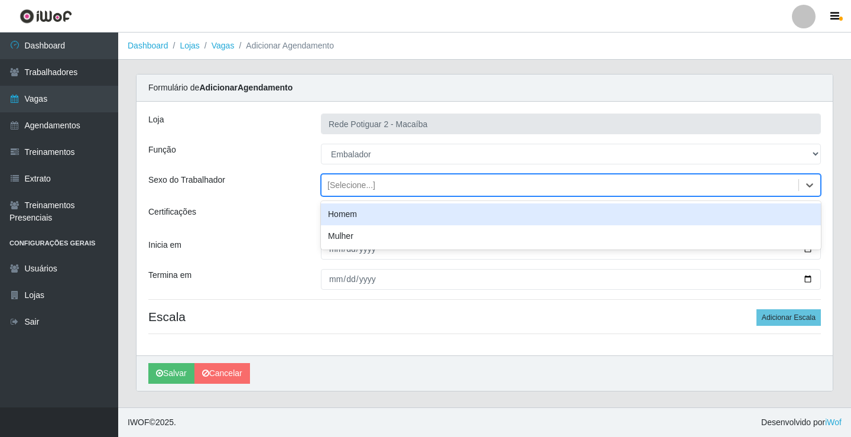
click at [357, 211] on div "Homem" at bounding box center [571, 214] width 500 height 22
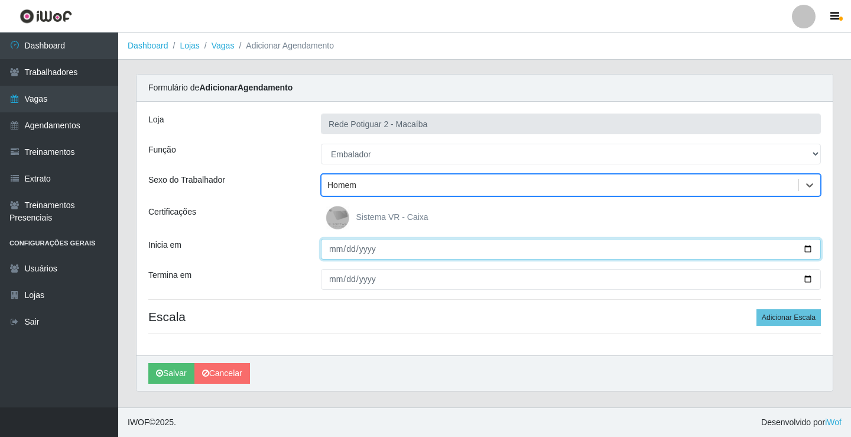
click at [334, 243] on input "Inicia em" at bounding box center [571, 249] width 500 height 21
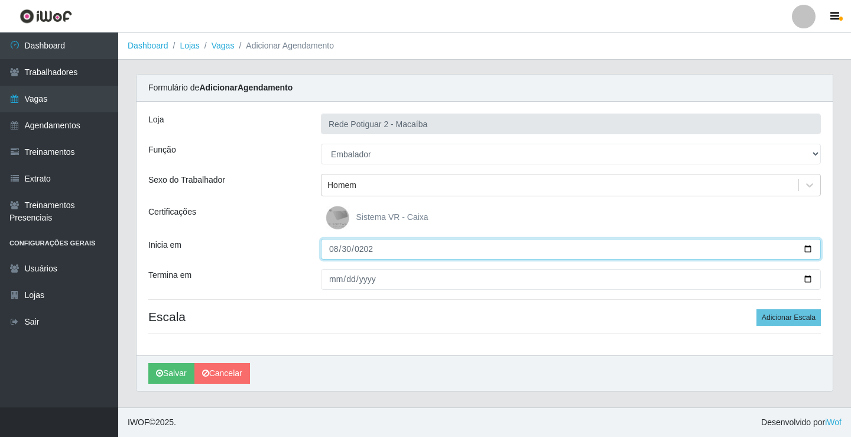
type input "2025-08-30"
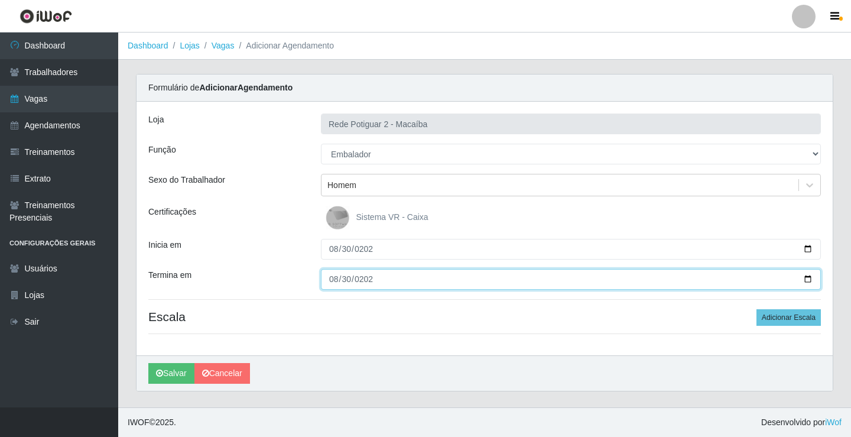
type input "2025-08-30"
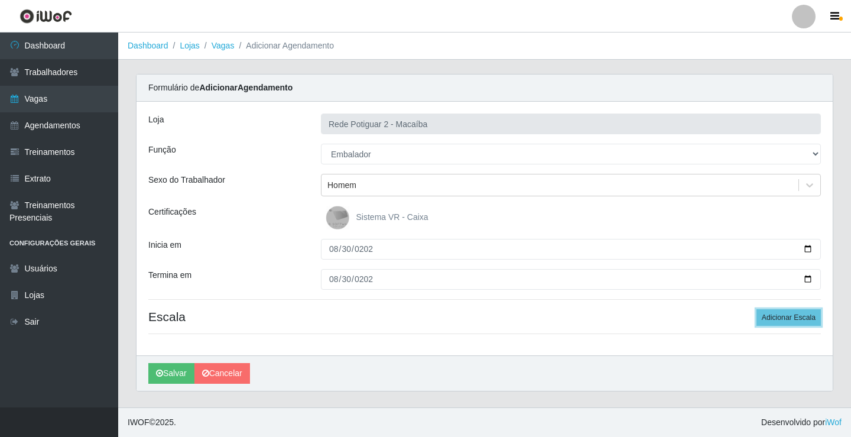
click at [756, 309] on button "Adicionar Escala" at bounding box center [788, 317] width 64 height 17
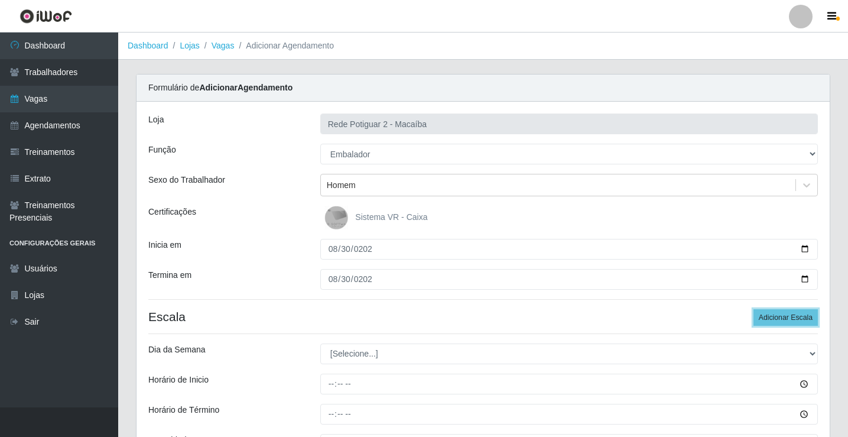
click at [753, 309] on button "Adicionar Escala" at bounding box center [785, 317] width 64 height 17
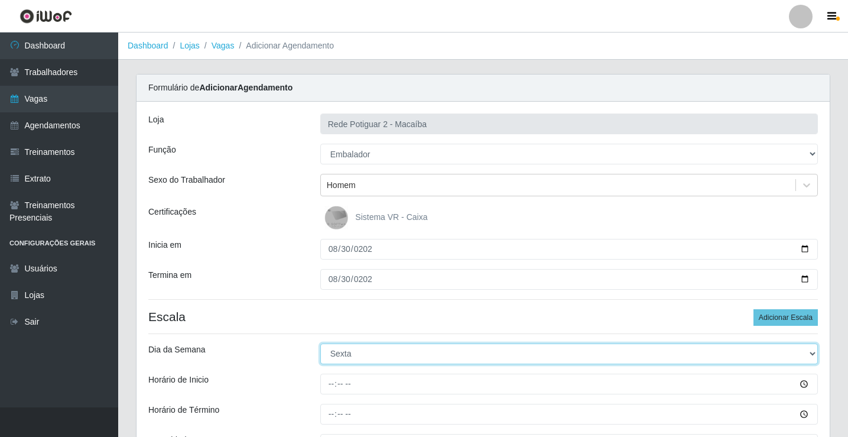
select select "6"
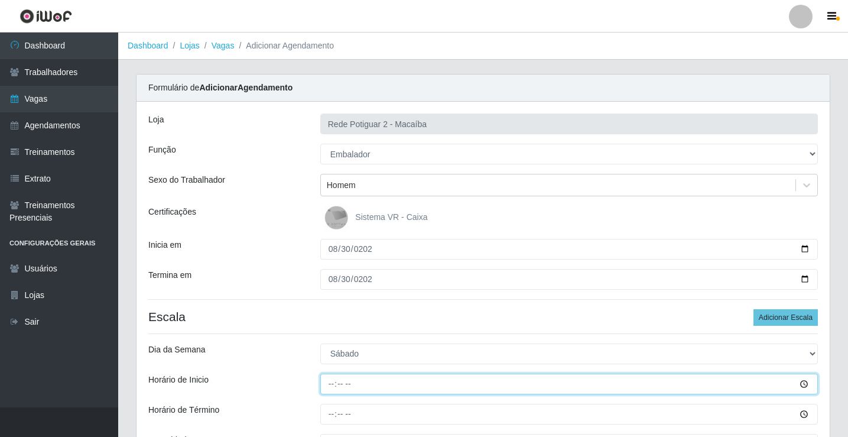
type input "08:00"
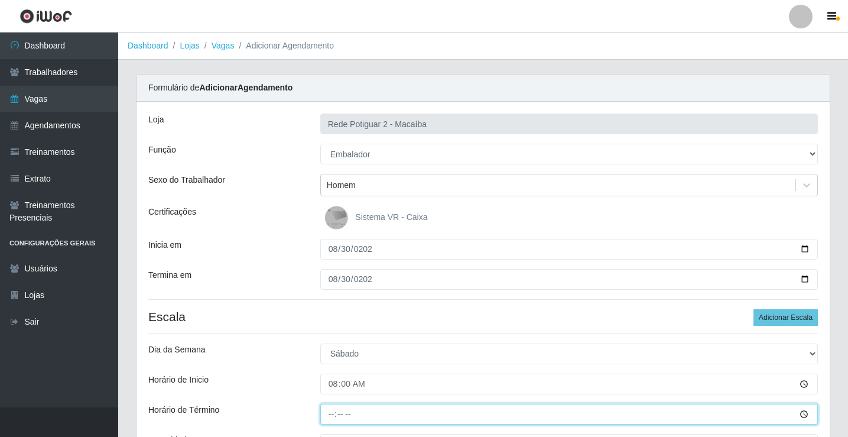
type input "14:00"
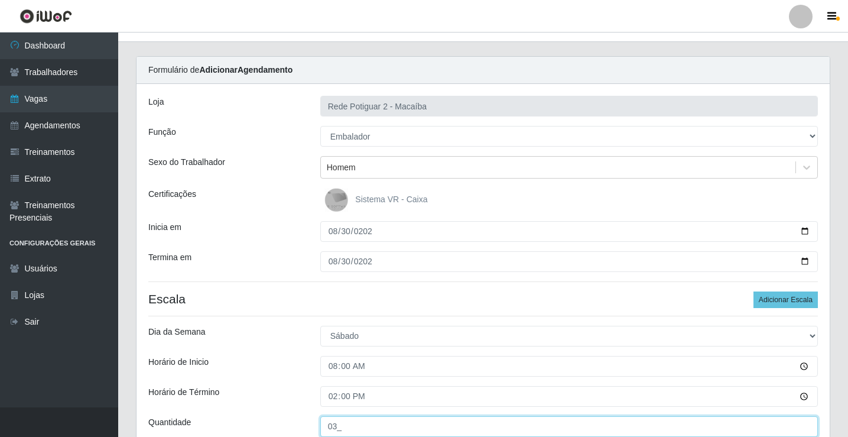
type input "03_"
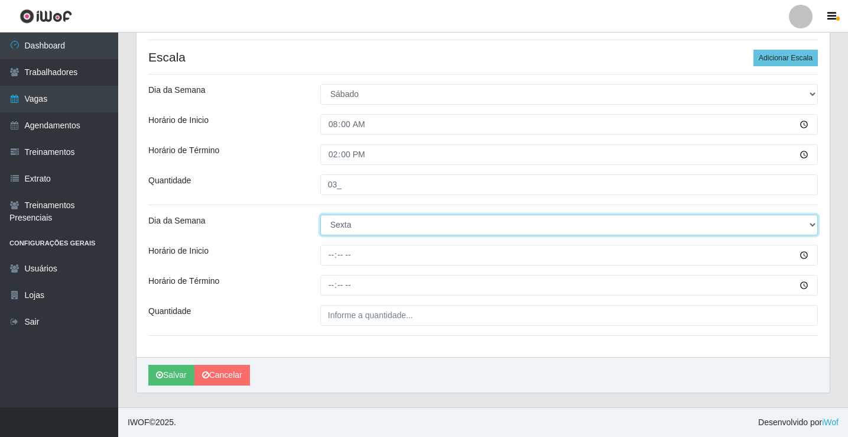
select select "6"
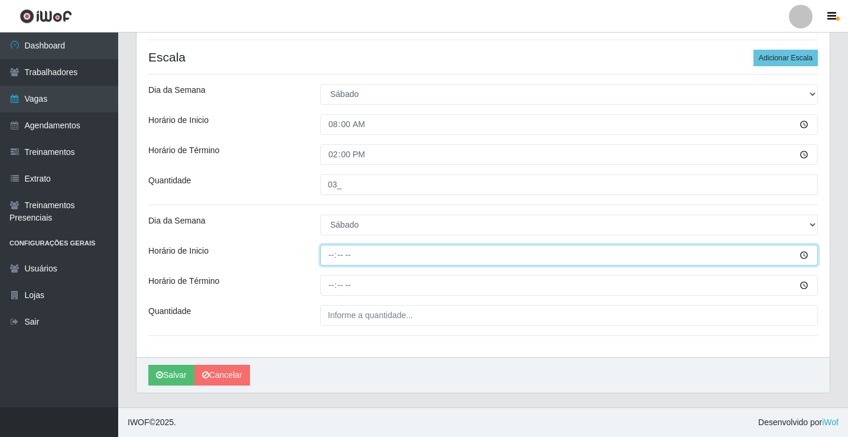
type input "14:00"
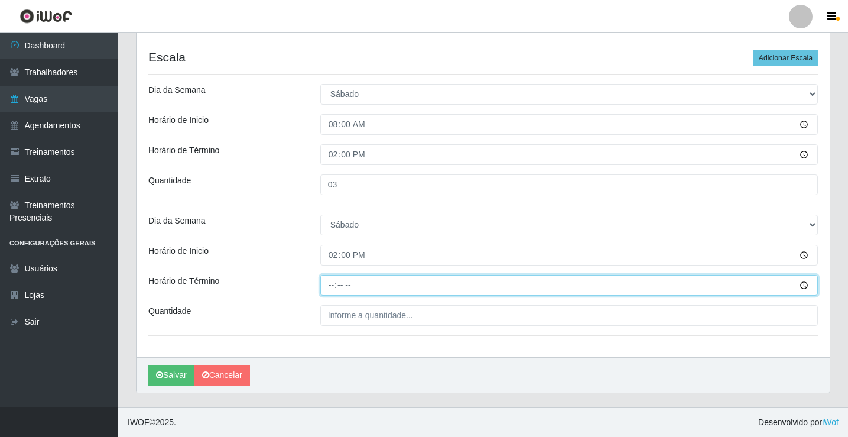
type input "20:00"
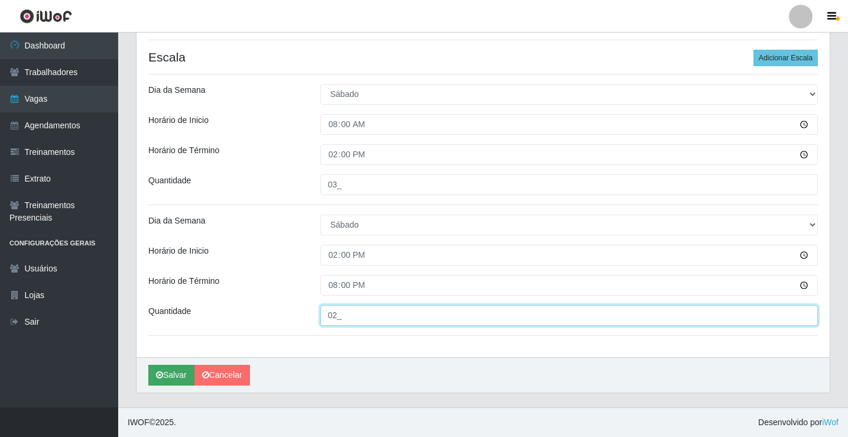
type input "02_"
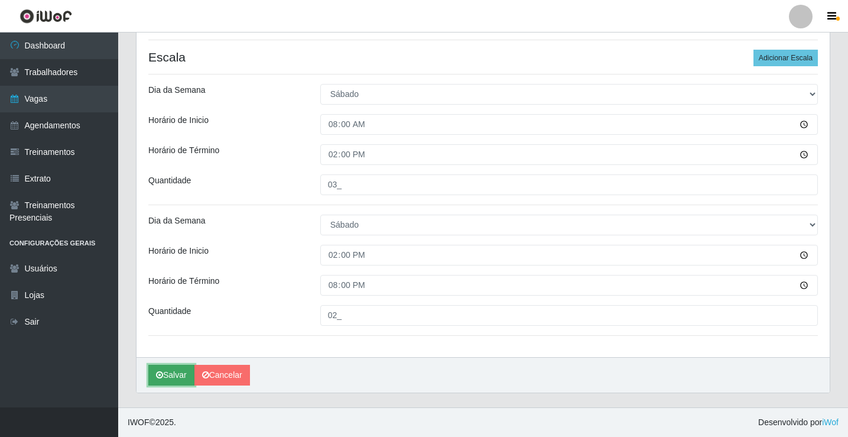
click at [162, 379] on button "Salvar" at bounding box center [171, 375] width 46 height 21
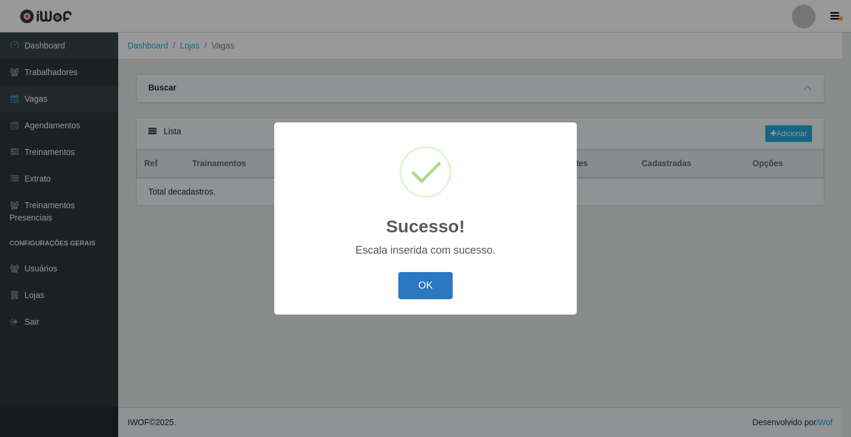
click at [434, 285] on button "OK" at bounding box center [425, 286] width 55 height 28
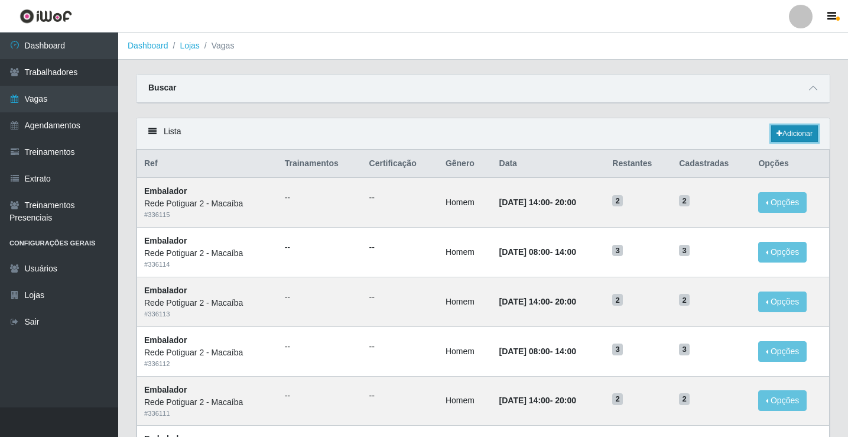
click at [807, 135] on link "Adicionar" at bounding box center [794, 133] width 47 height 17
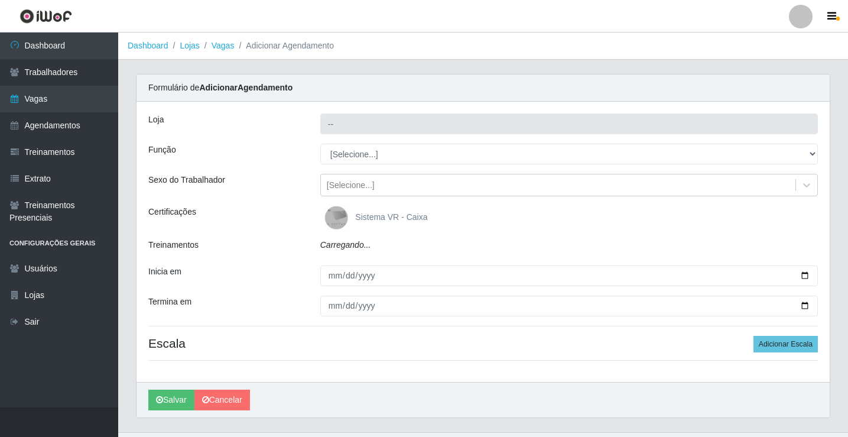
type input "Rede Potiguar 2 - Macaíba"
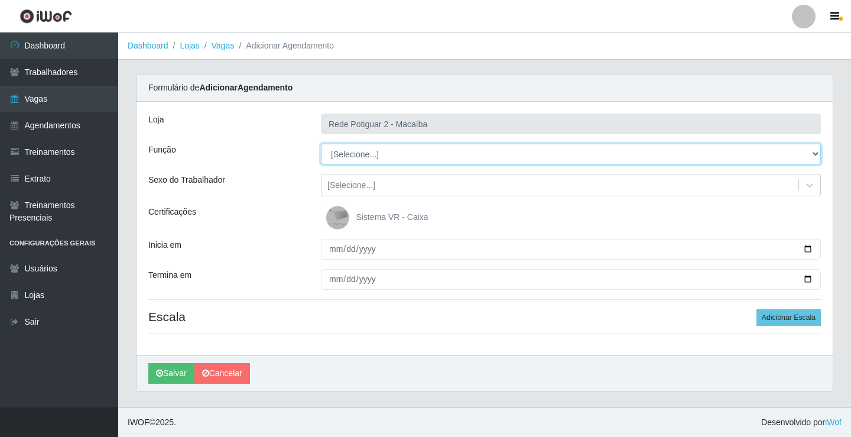
drag, startPoint x: 338, startPoint y: 153, endPoint x: 346, endPoint y: 162, distance: 12.1
click at [338, 153] on select "[Selecione...] ASG ASG + ASG ++ Auxiliar de Estoque Balconista Embalador Reposi…" at bounding box center [571, 154] width 500 height 21
select select "1"
click at [321, 144] on select "[Selecione...] ASG ASG + ASG ++ Auxiliar de Estoque Balconista Embalador Reposi…" at bounding box center [571, 154] width 500 height 21
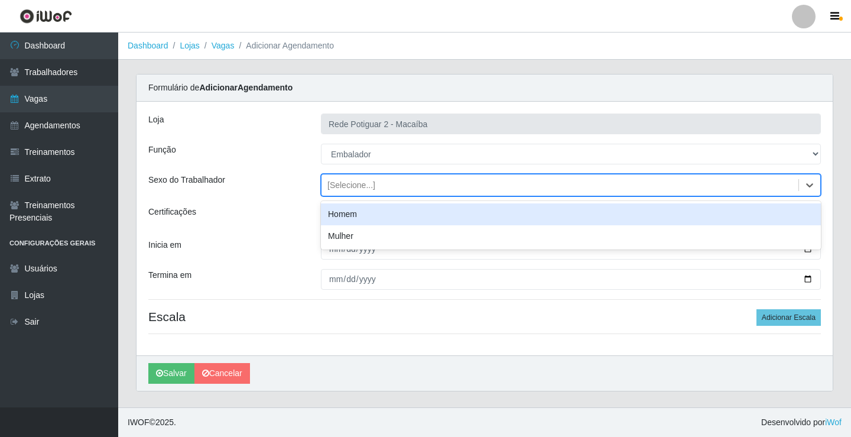
click at [382, 189] on div "[Selecione...]" at bounding box center [559, 184] width 477 height 19
click at [374, 212] on div "Homem" at bounding box center [571, 214] width 500 height 22
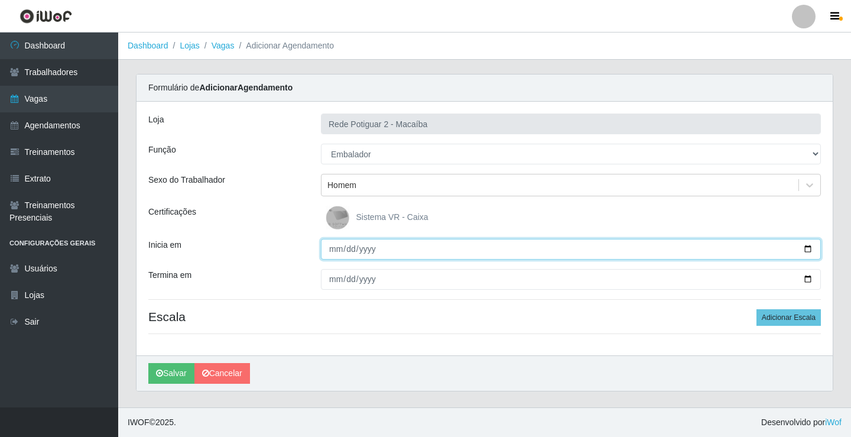
click at [334, 246] on input "Inicia em" at bounding box center [571, 249] width 500 height 21
type input "2025-09-01"
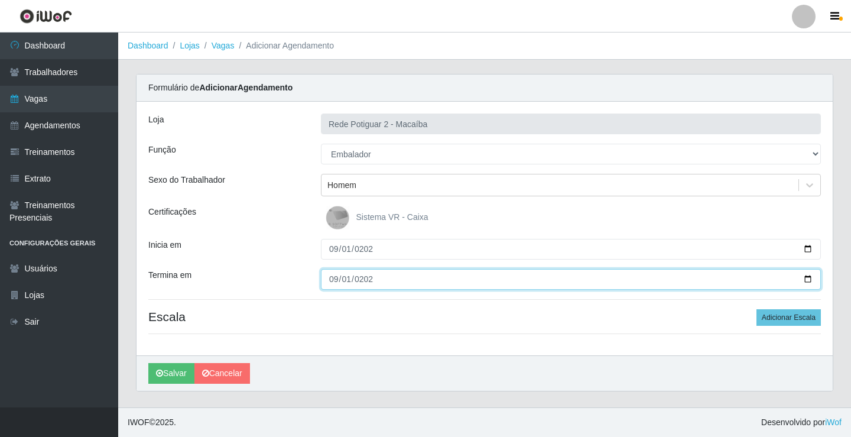
type input "2025-09-01"
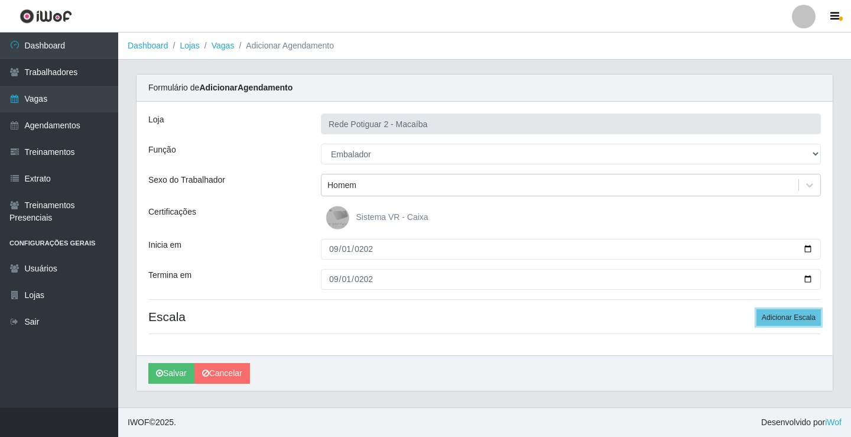
click at [756, 309] on button "Adicionar Escala" at bounding box center [788, 317] width 64 height 17
click at [753, 309] on button "Adicionar Escala" at bounding box center [785, 317] width 64 height 17
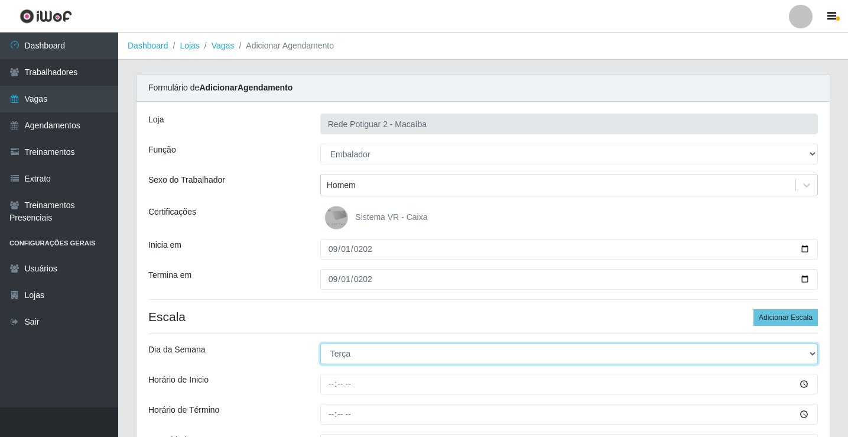
select select "1"
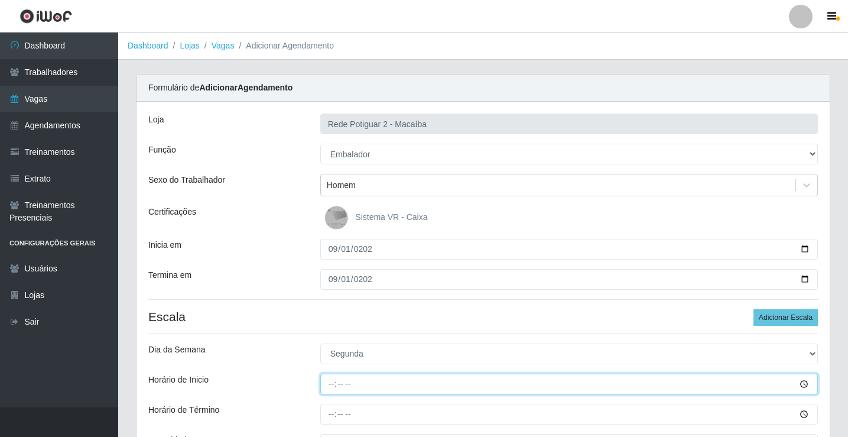
type input "08:00"
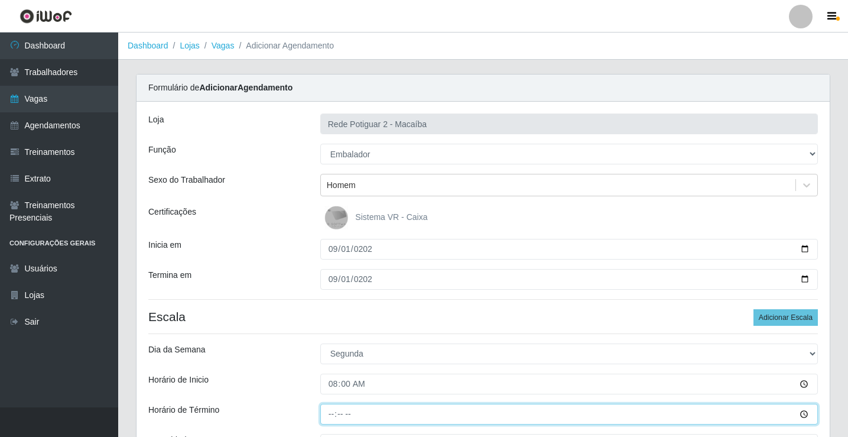
type input "14:00"
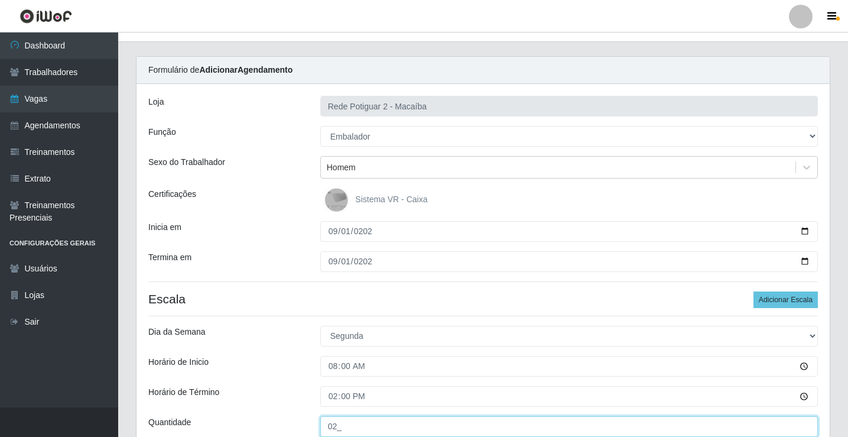
type input "02_"
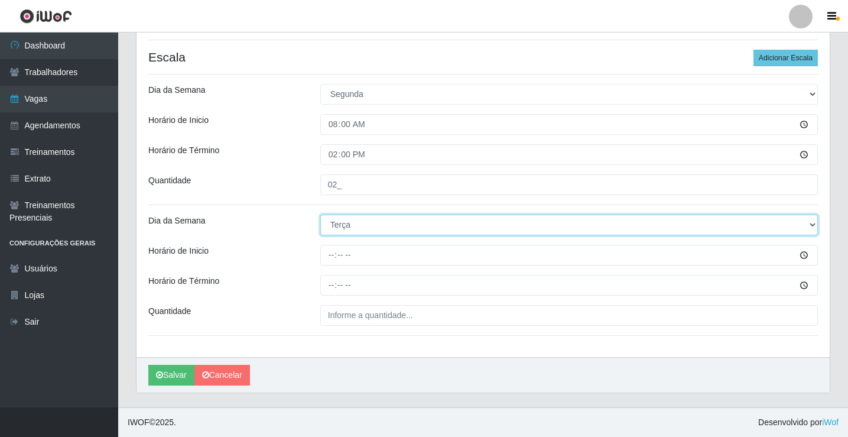
select select "1"
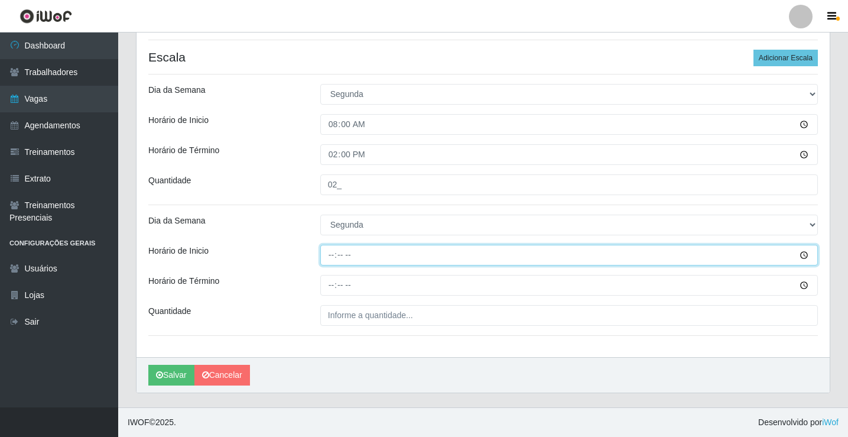
type input "14:00"
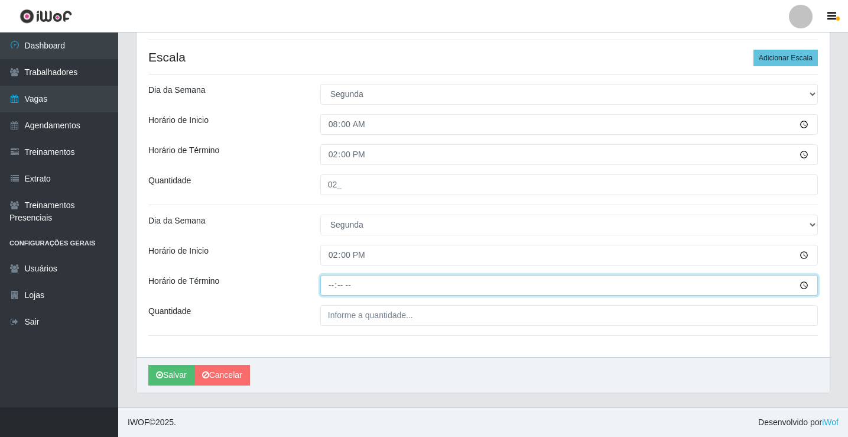
type input "20:00"
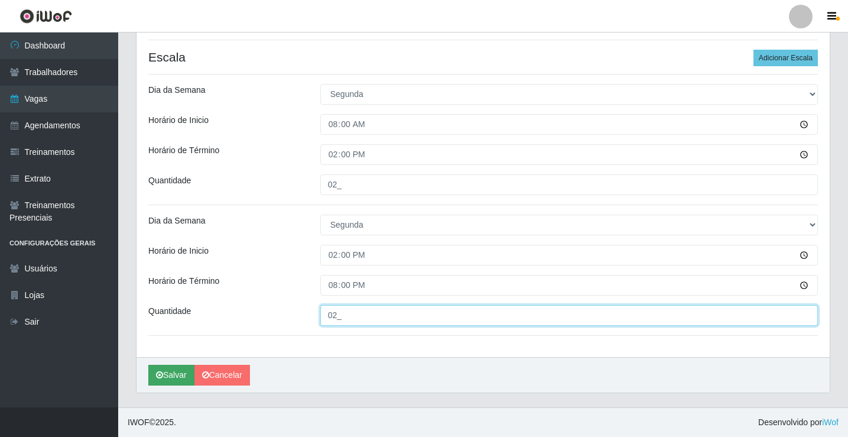
type input "02_"
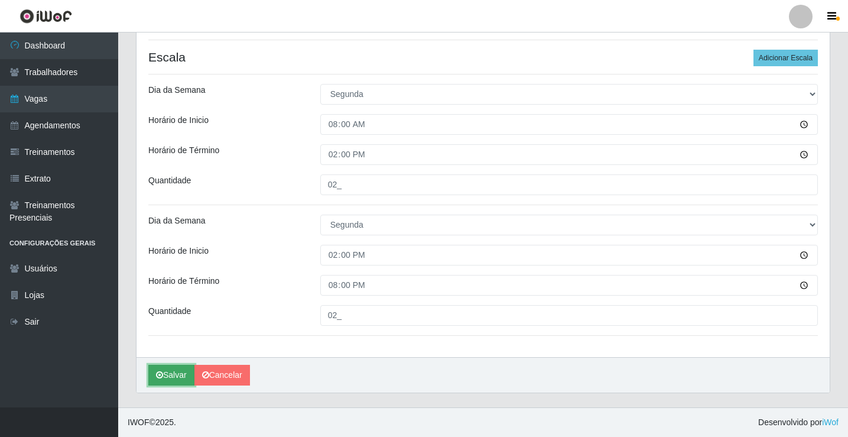
click at [150, 383] on button "Salvar" at bounding box center [171, 375] width 46 height 21
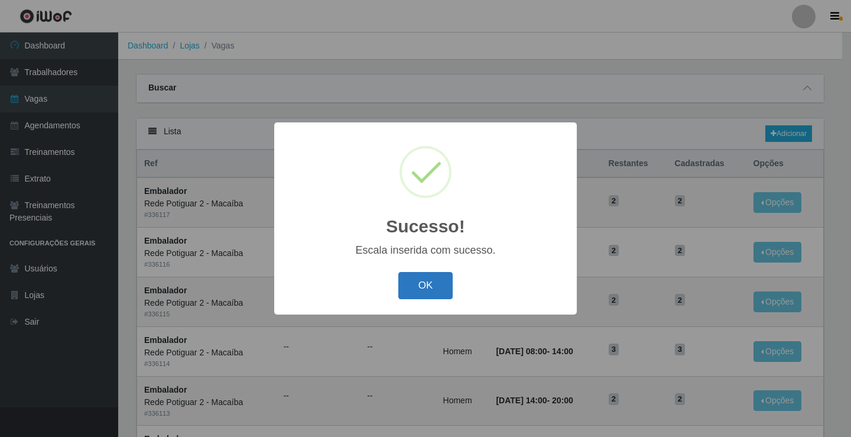
click at [441, 289] on button "OK" at bounding box center [425, 286] width 55 height 28
